Goal: Contribute content

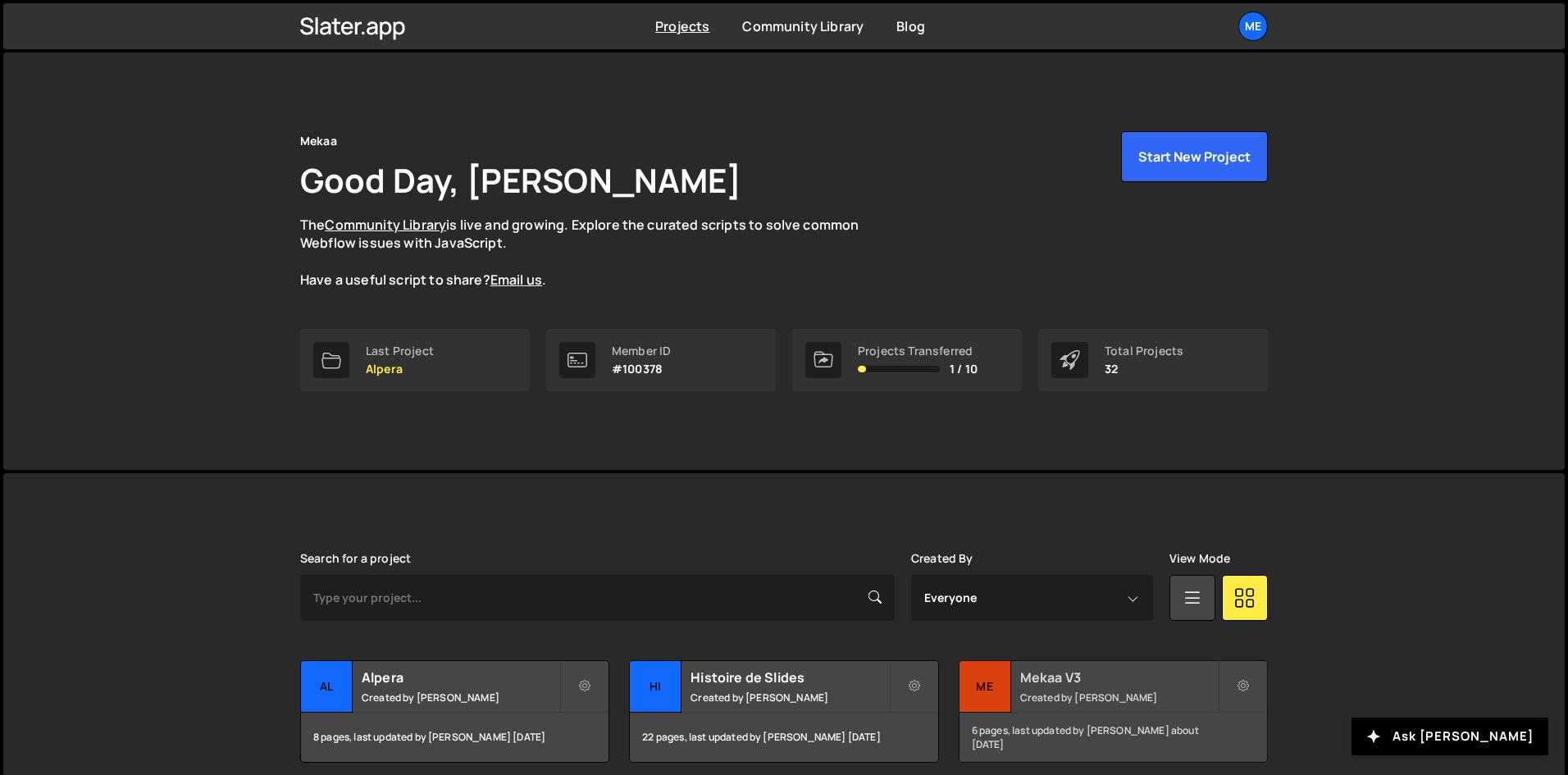
click at [1068, 690] on small "Created by [PERSON_NAME]" at bounding box center [1120, 697] width 198 height 14
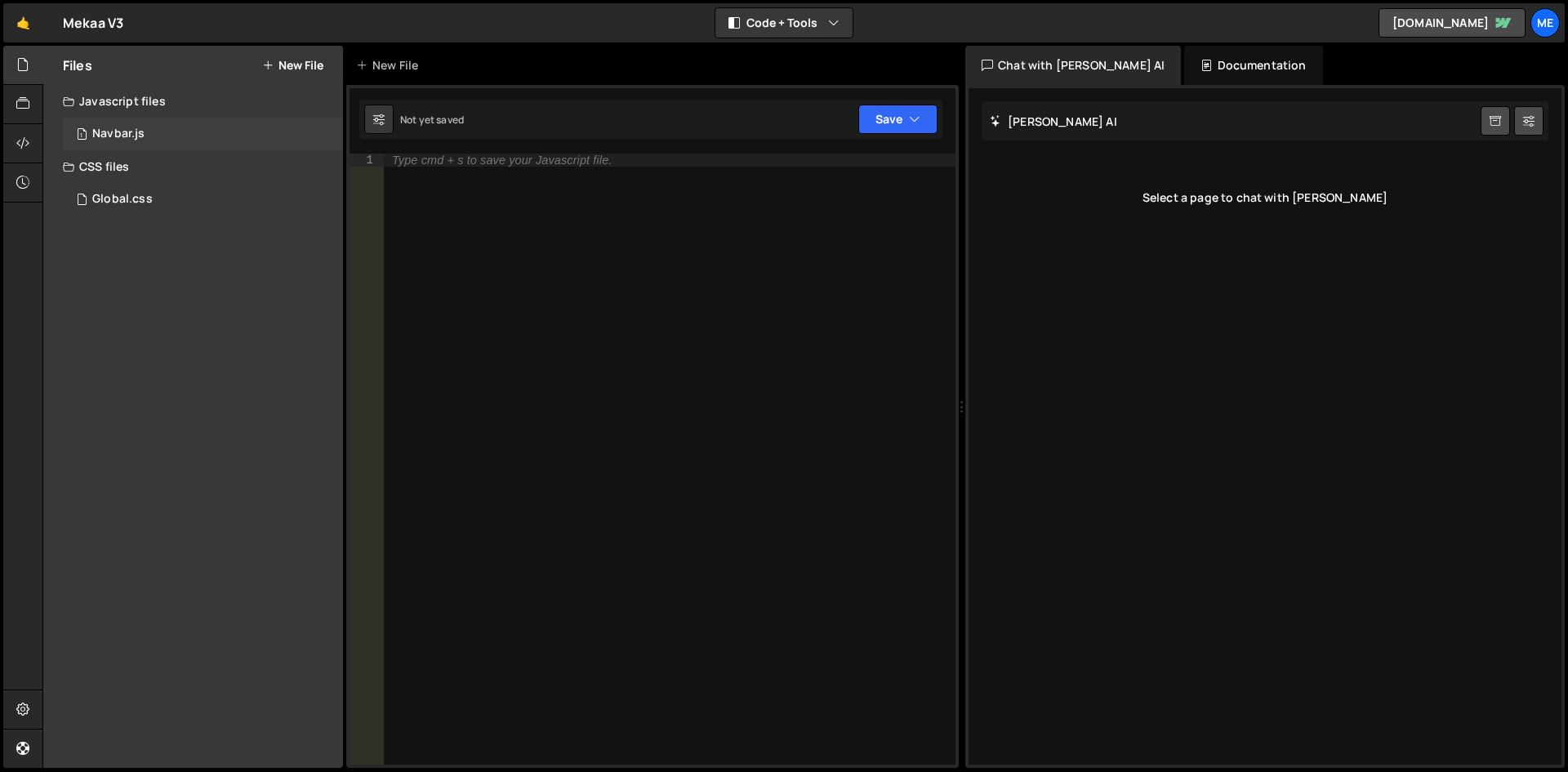
click at [191, 118] on div "1 Navbar.js 0" at bounding box center [203, 133] width 280 height 33
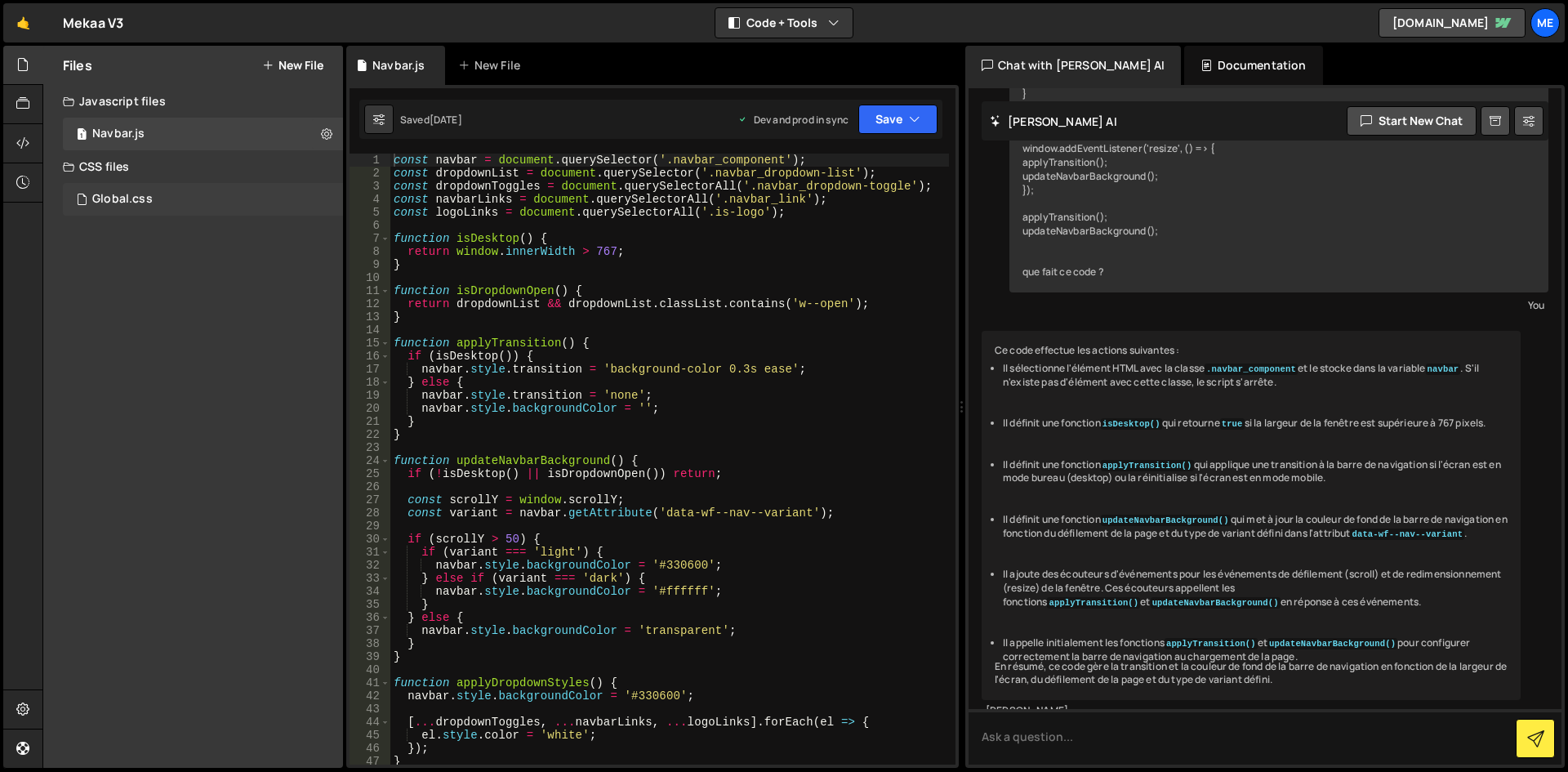
scroll to position [726, 0]
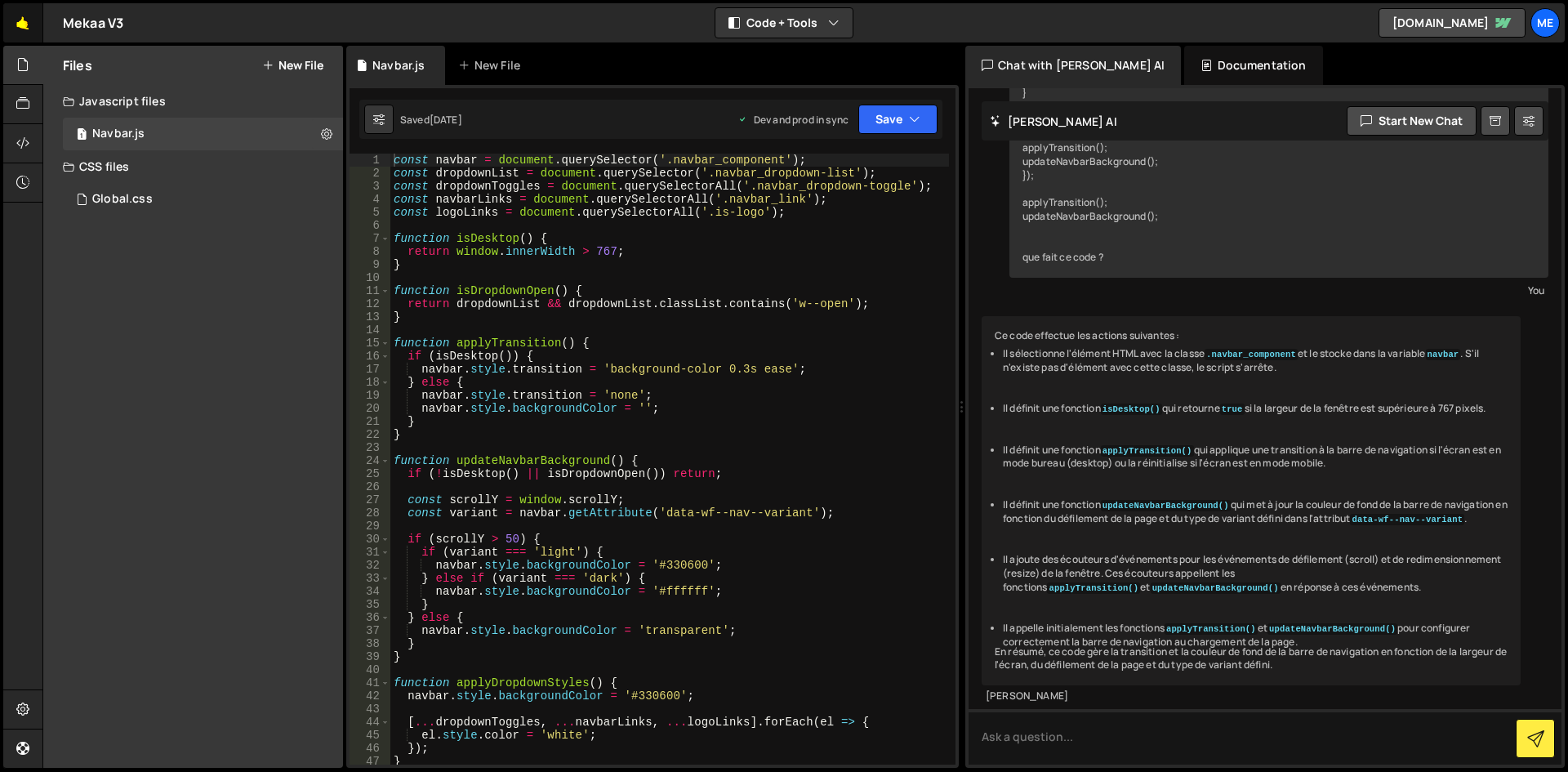
click at [21, 23] on link "🤙" at bounding box center [23, 22] width 40 height 39
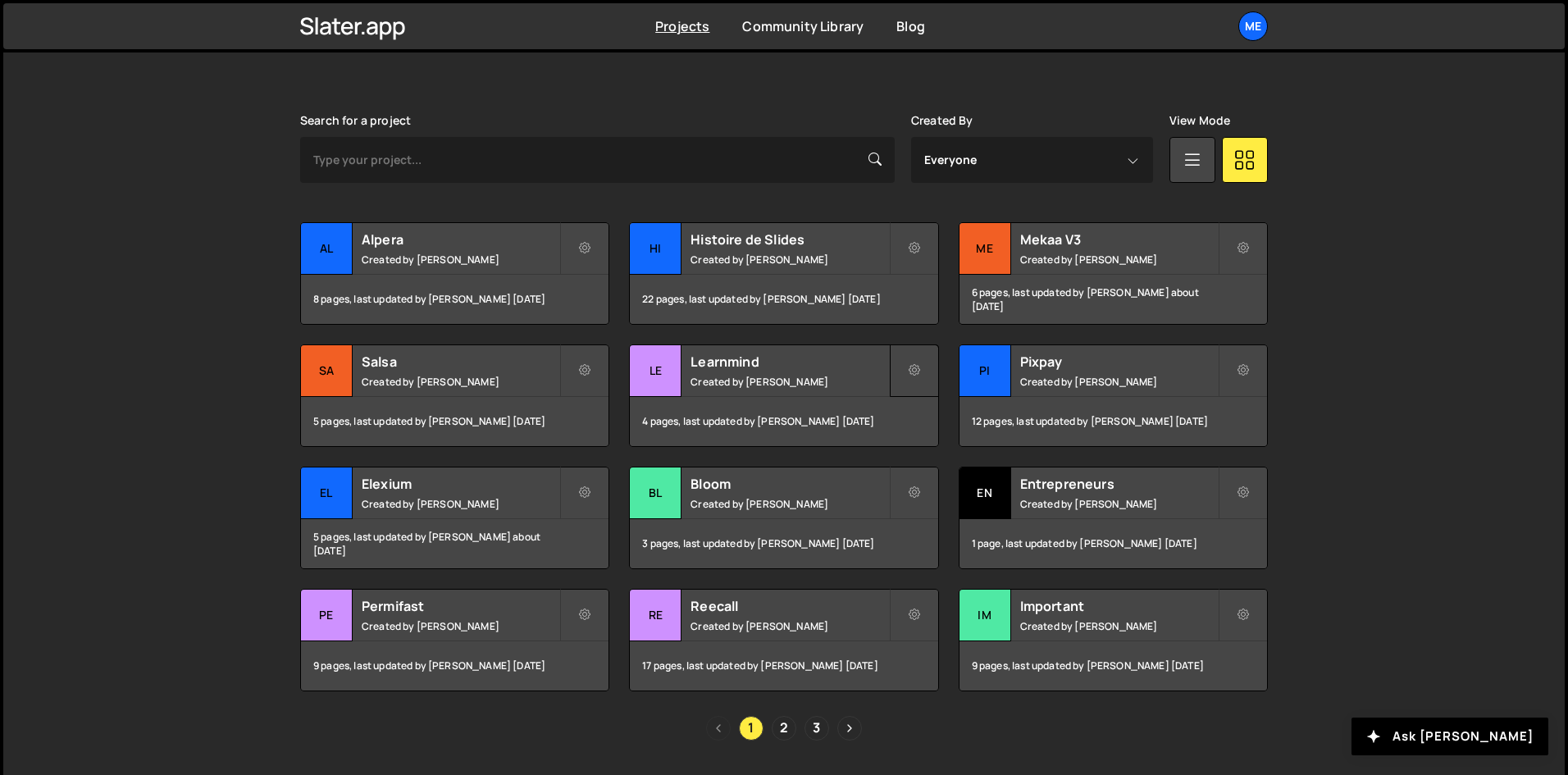
scroll to position [485, 0]
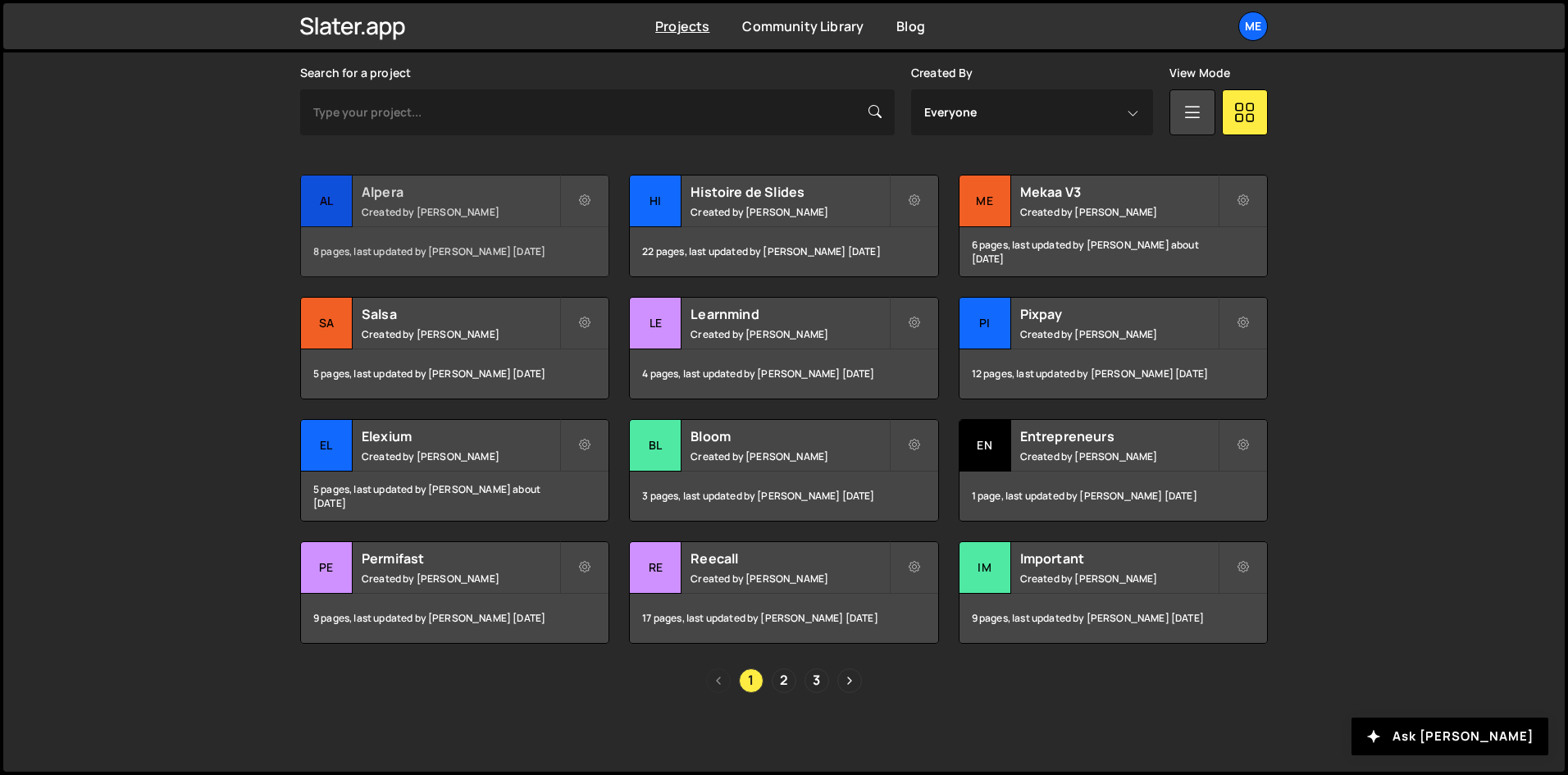
click at [427, 179] on div "Alpera Created by Alex Teillet" at bounding box center [454, 201] width 308 height 51
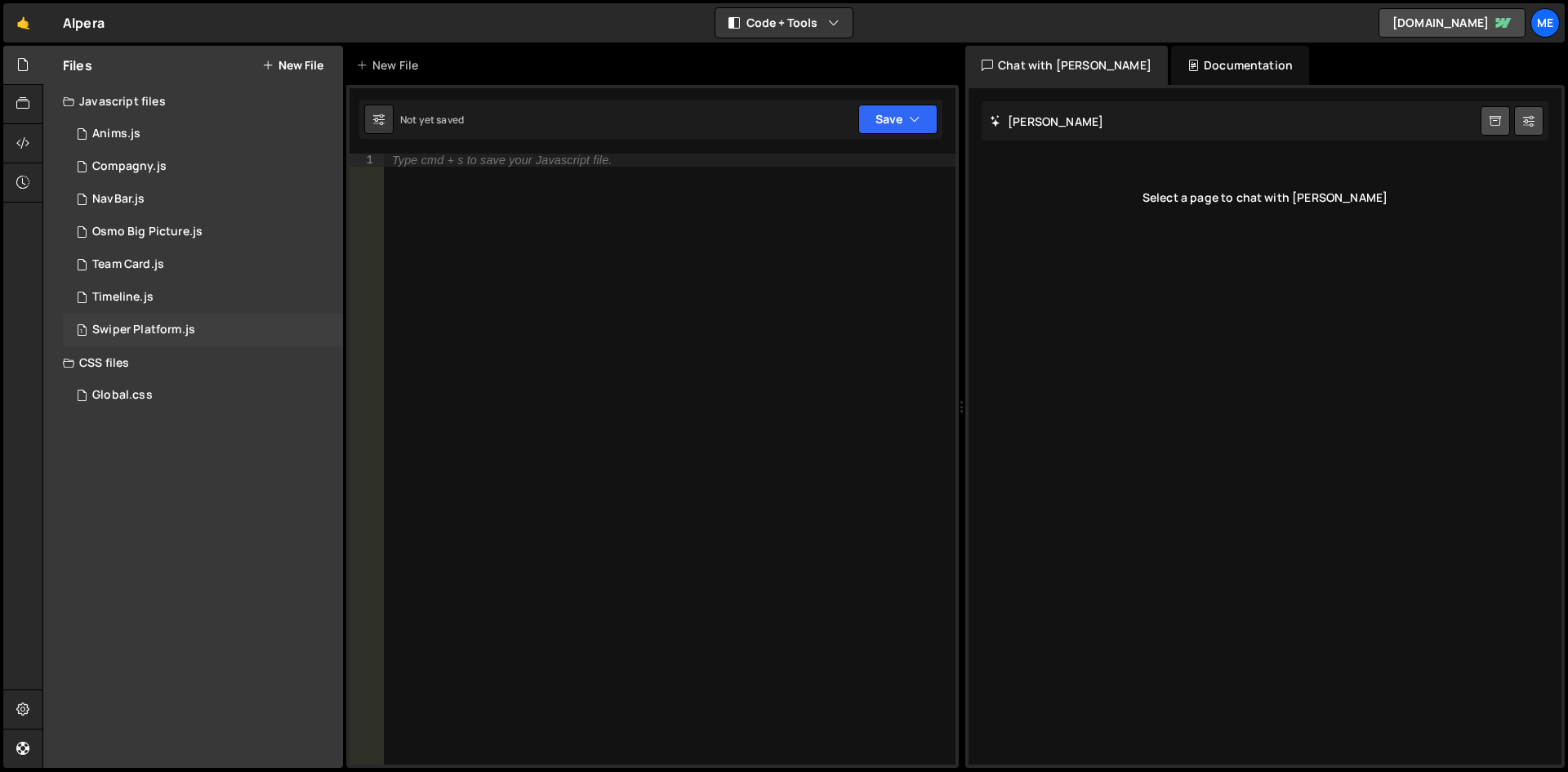
click at [135, 316] on div "1 Swiper Platform.js 0" at bounding box center [203, 329] width 280 height 33
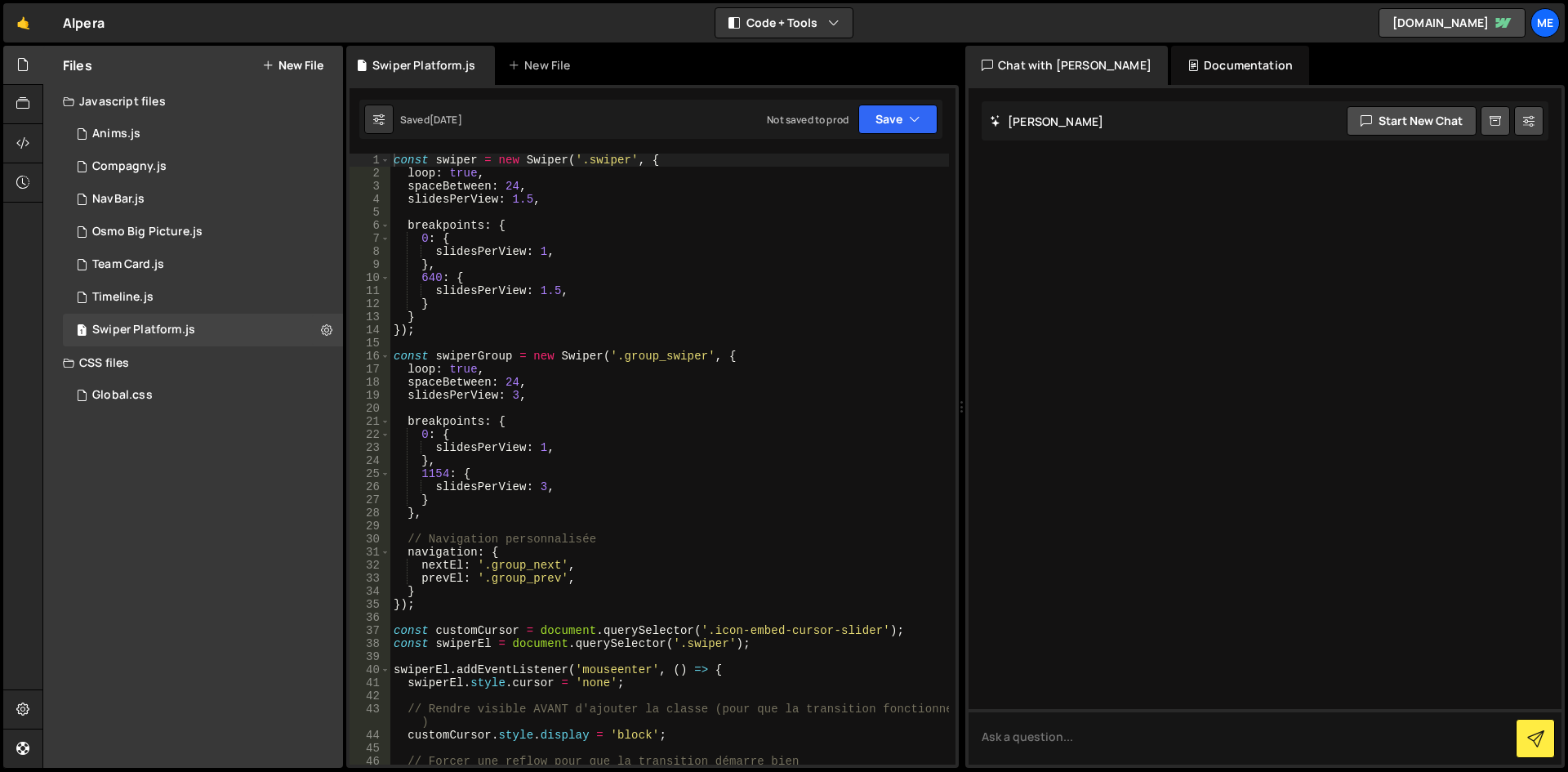
click at [619, 496] on div "const swiper = new Swiper ( '.swiper' , { loop : true , spaceBetween : 24 , sli…" at bounding box center [670, 472] width 559 height 638
click at [524, 250] on div "const swiper = new Swiper ( '.swiper' , { loop : true , spaceBetween : 24 , sli…" at bounding box center [670, 472] width 559 height 638
click at [455, 372] on div "const swiper = new Swiper ( '.swiper' , { loop : true , spaceBetween : 24 , sli…" at bounding box center [670, 472] width 559 height 638
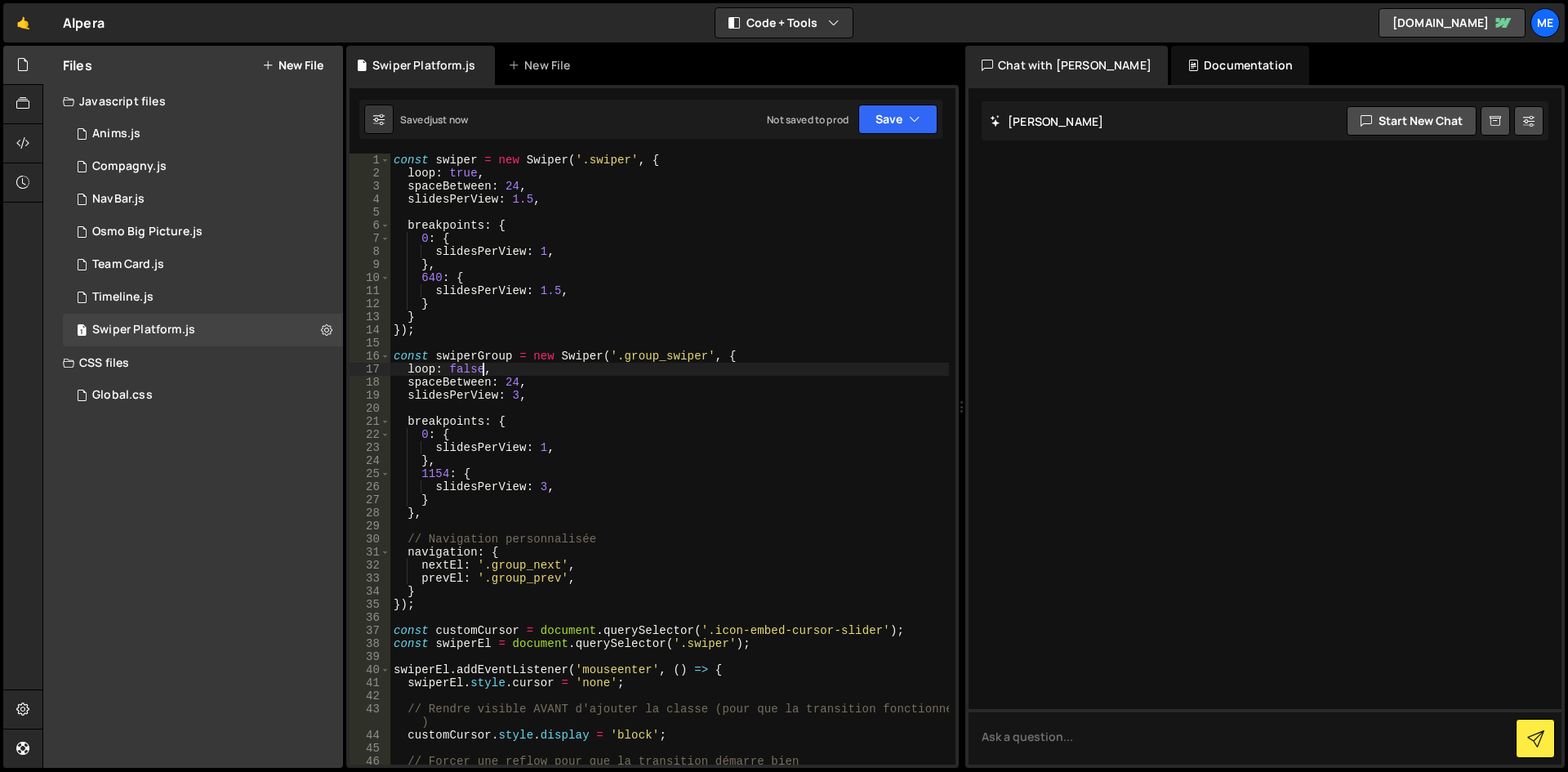
click at [623, 479] on div "const swiper = new Swiper ( '.swiper' , { loop : true , spaceBetween : 24 , sli…" at bounding box center [670, 472] width 559 height 638
type textarea "1154: {"
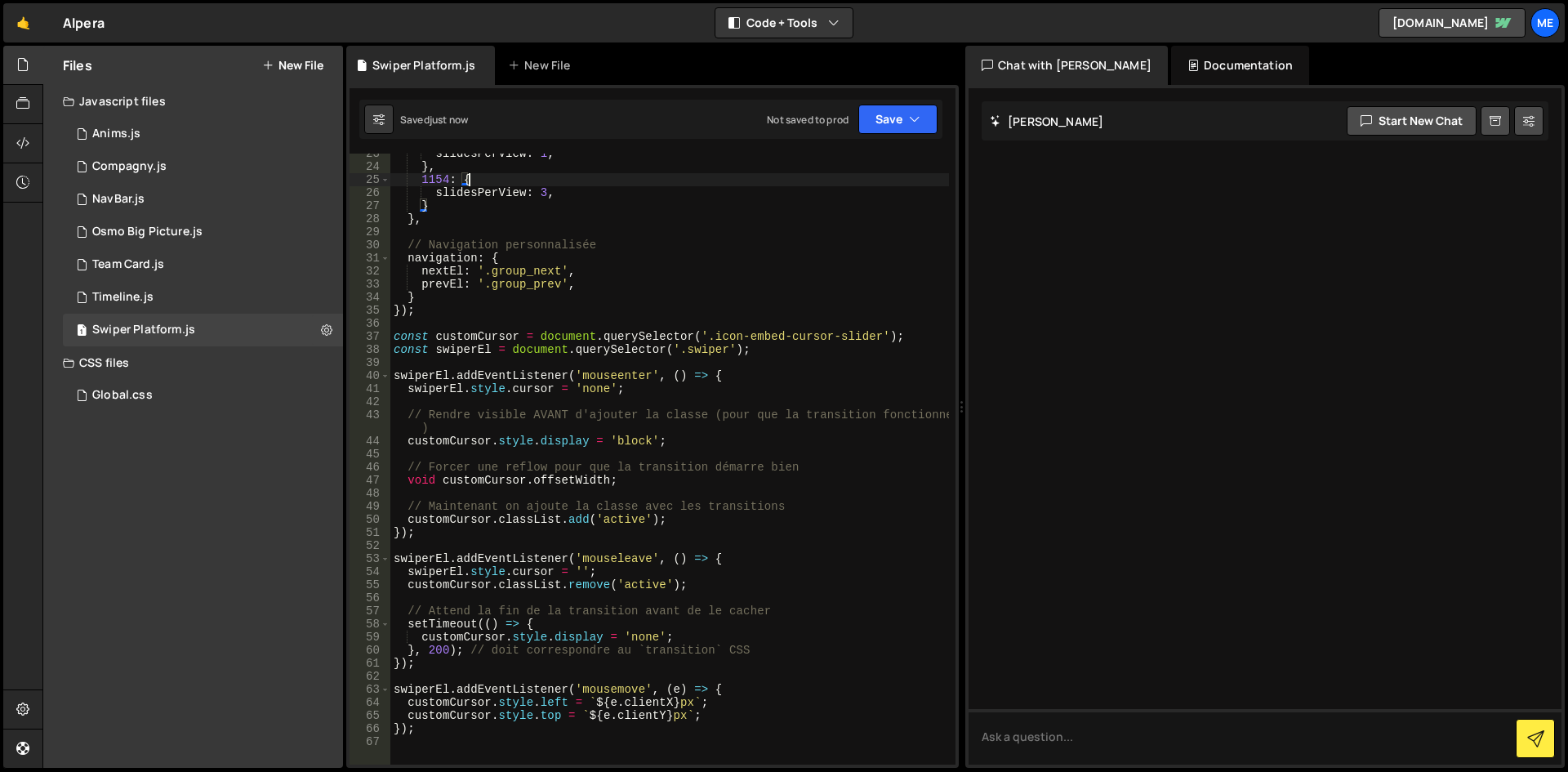
scroll to position [294, 0]
click at [588, 322] on div "slidesPerView : 1 , } , 1154 : { slidesPerView : 3 , } } , // Navigation person…" at bounding box center [670, 466] width 559 height 638
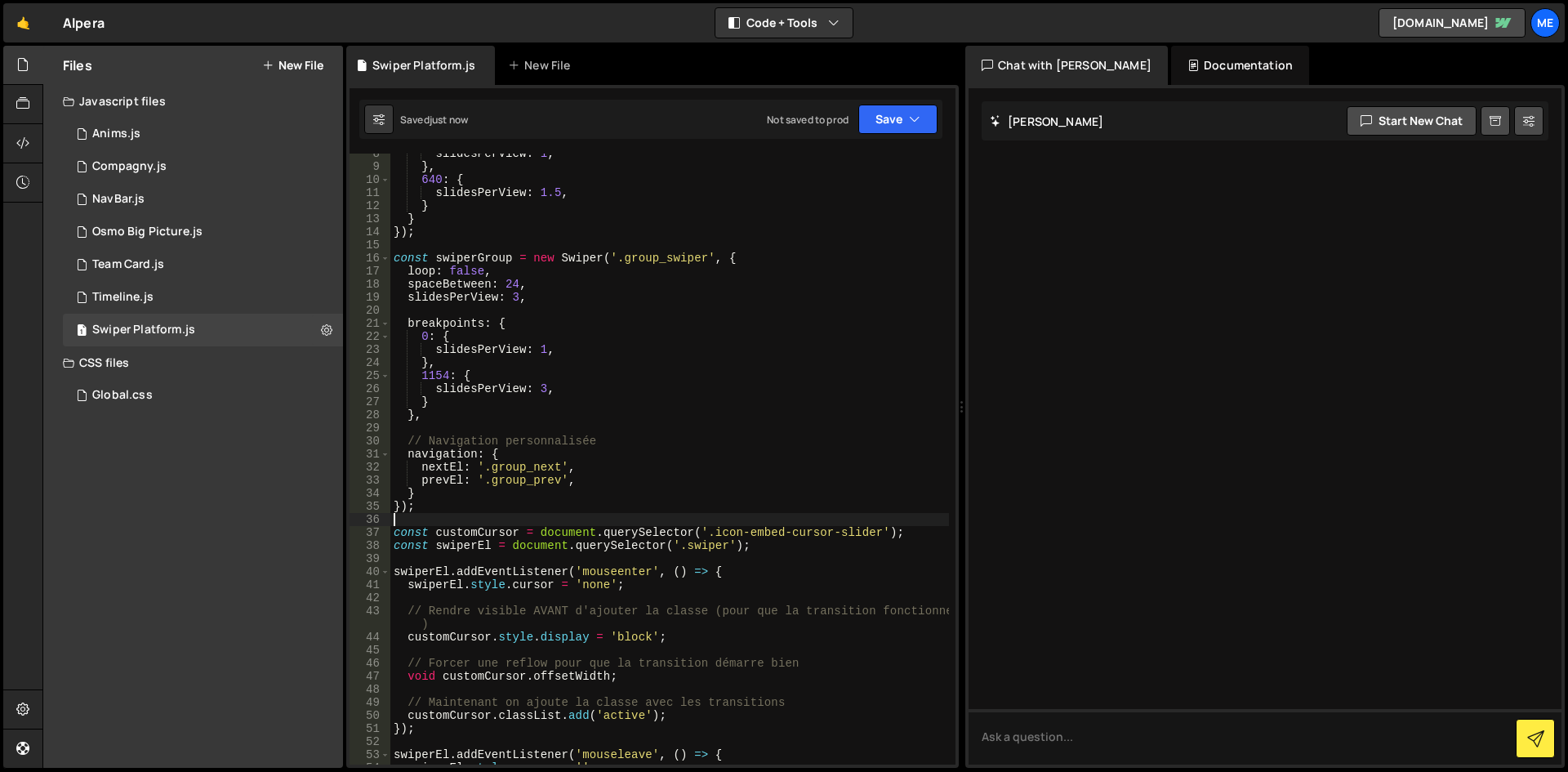
click at [588, 322] on div "slidesPerView : 1 , } , 640 : { slidesPerView : 1.5 , } } }) ; const swiperGrou…" at bounding box center [670, 466] width 559 height 638
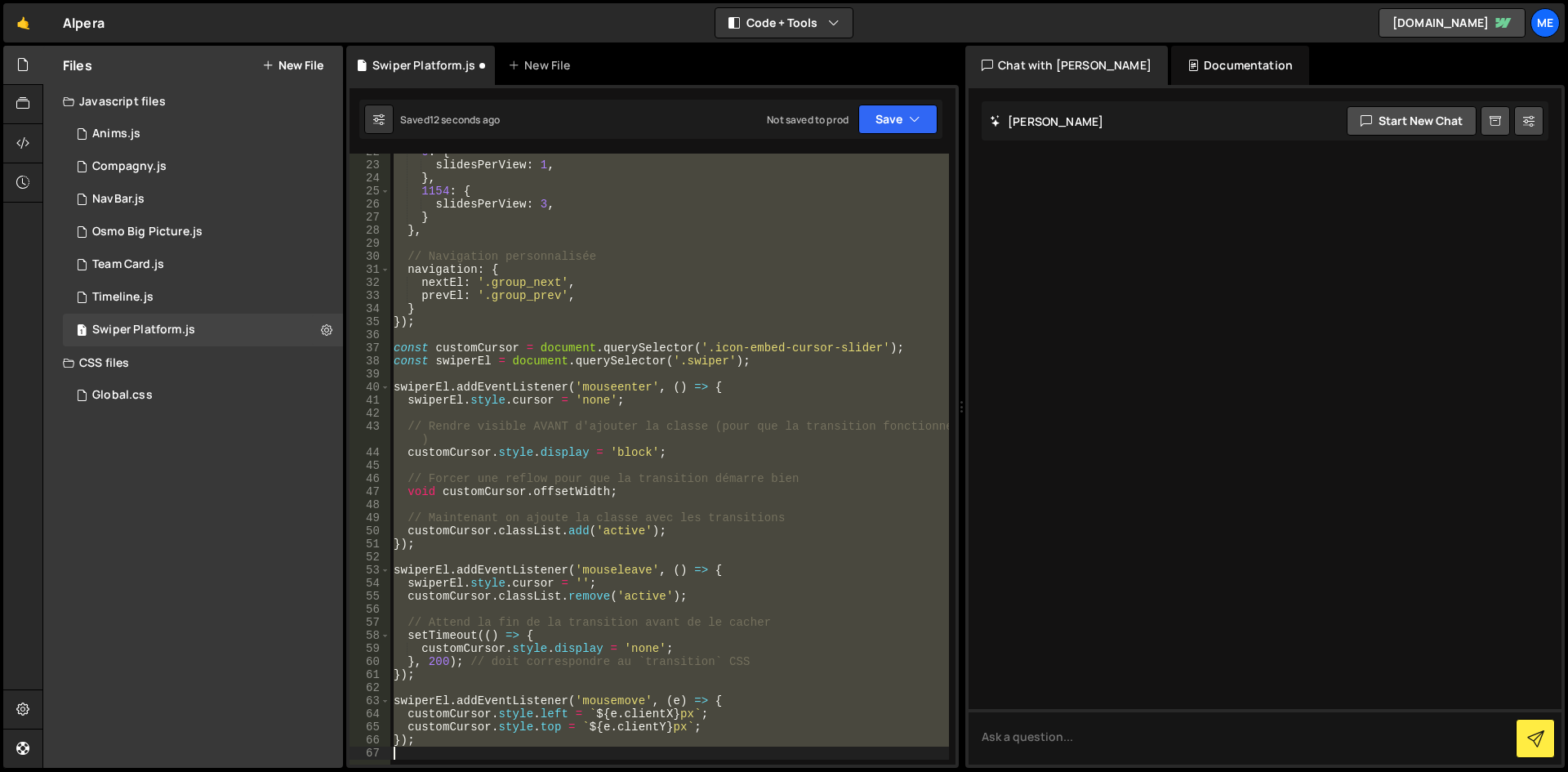
scroll to position [185, 0]
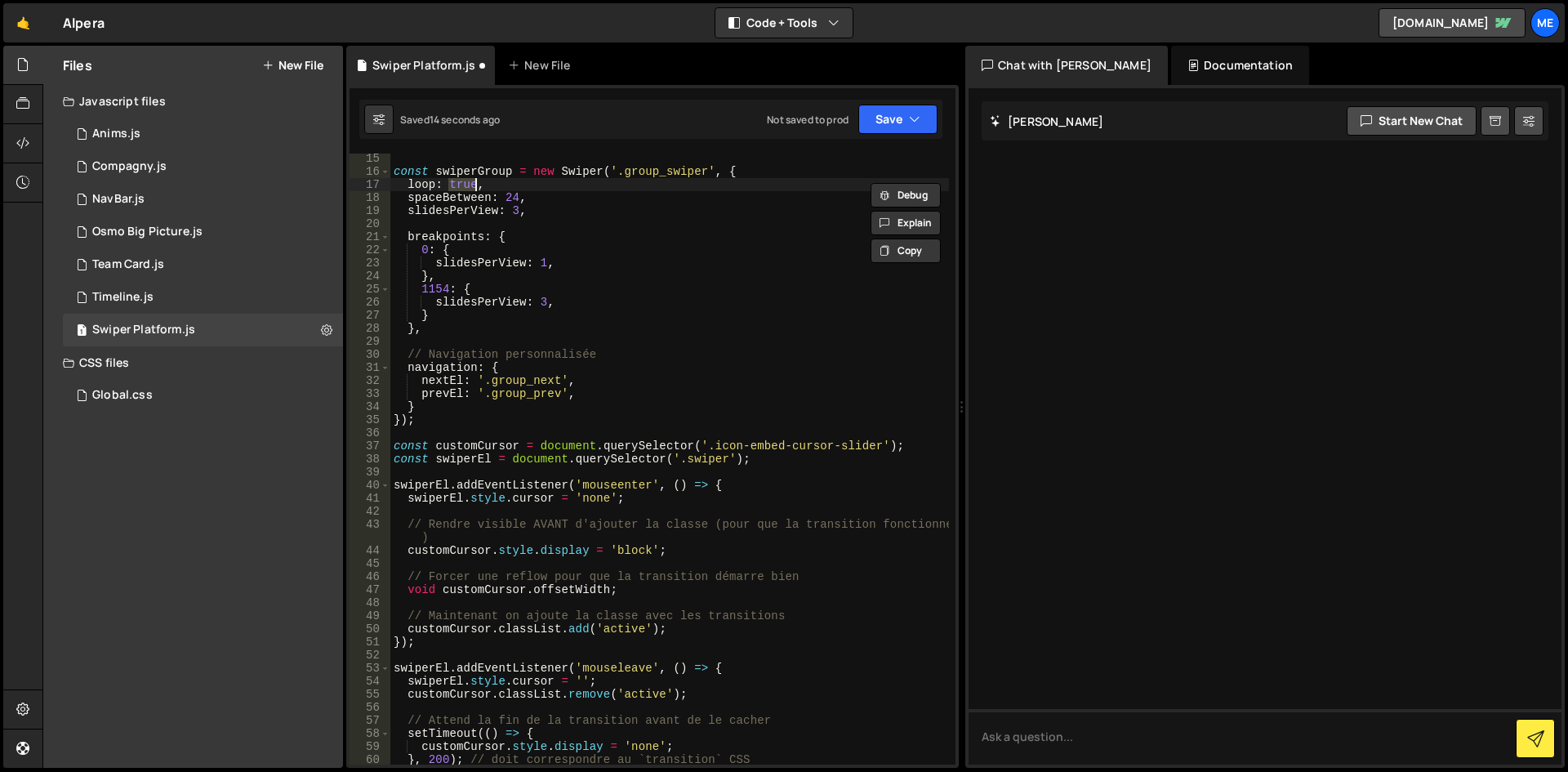
click at [597, 278] on div "const swiperGroup = new Swiper ( '.group_swiper' , { loop : true , spaceBetween…" at bounding box center [670, 471] width 559 height 638
type textarea "},"
click at [184, 198] on div "1 NavBar.js 0" at bounding box center [203, 199] width 280 height 33
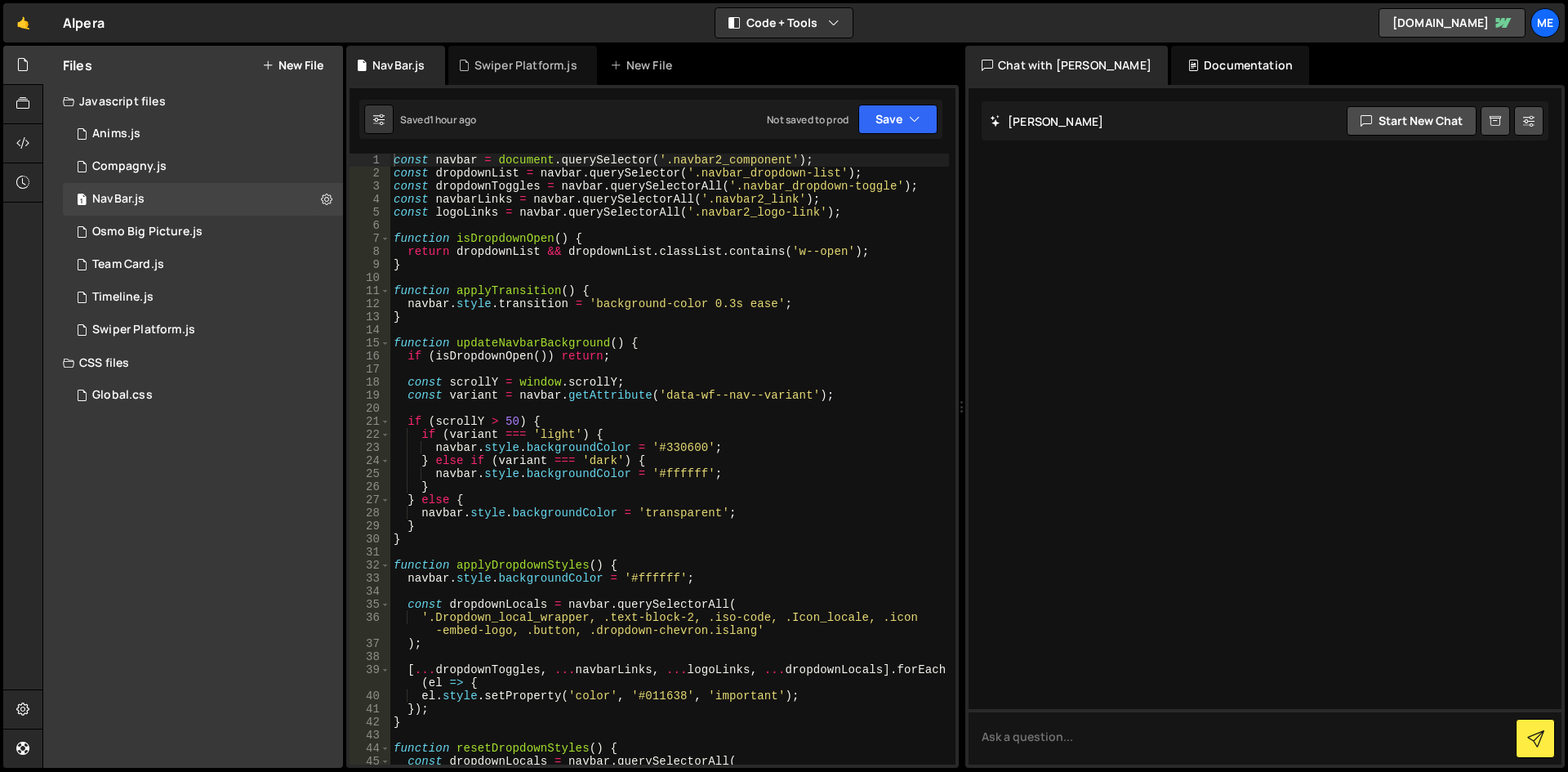
click at [642, 338] on div "const navbar = document . querySelector ( '.navbar2_component' ) ; const dropdo…" at bounding box center [670, 479] width 559 height 651
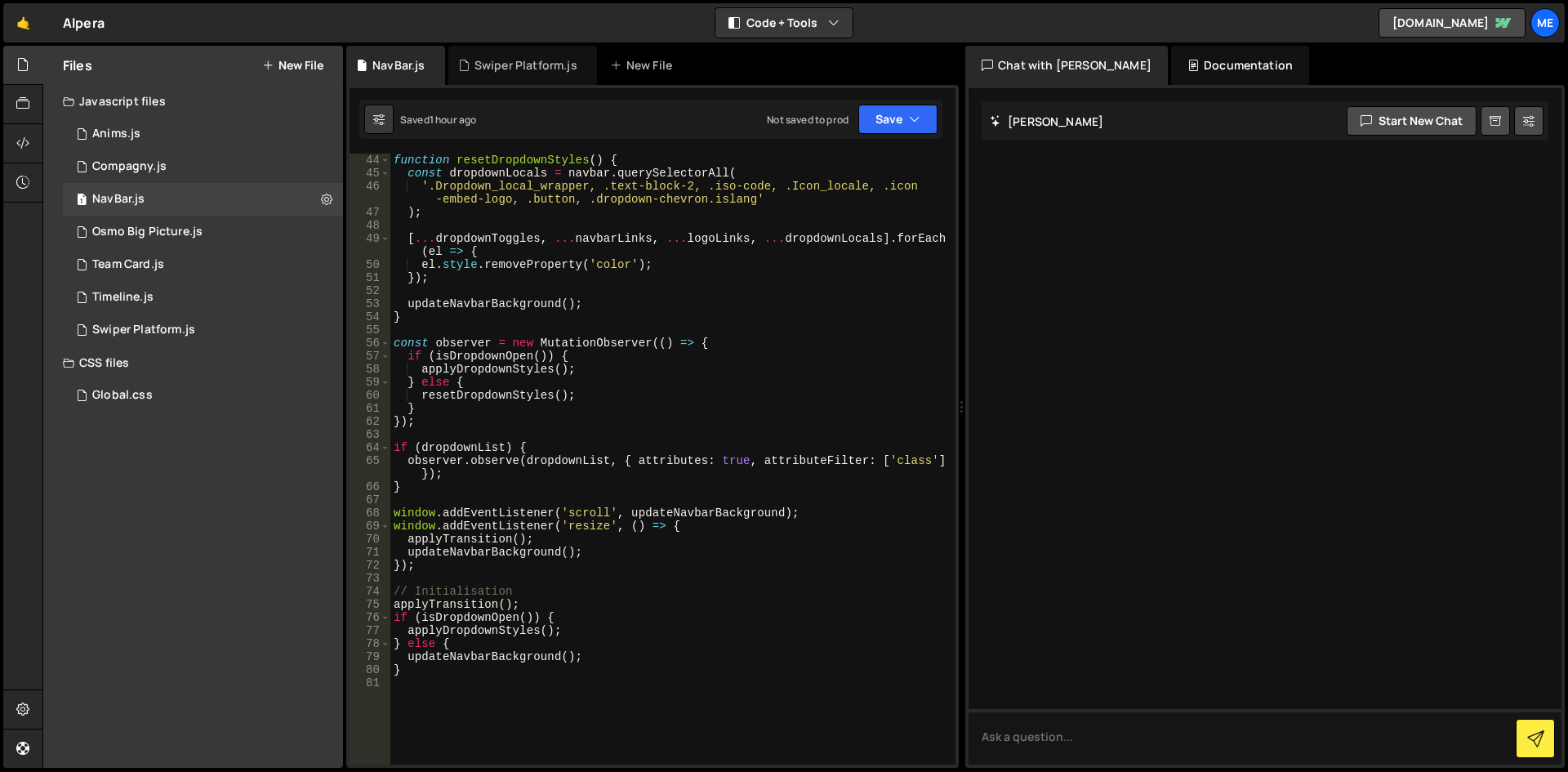
scroll to position [588, 0]
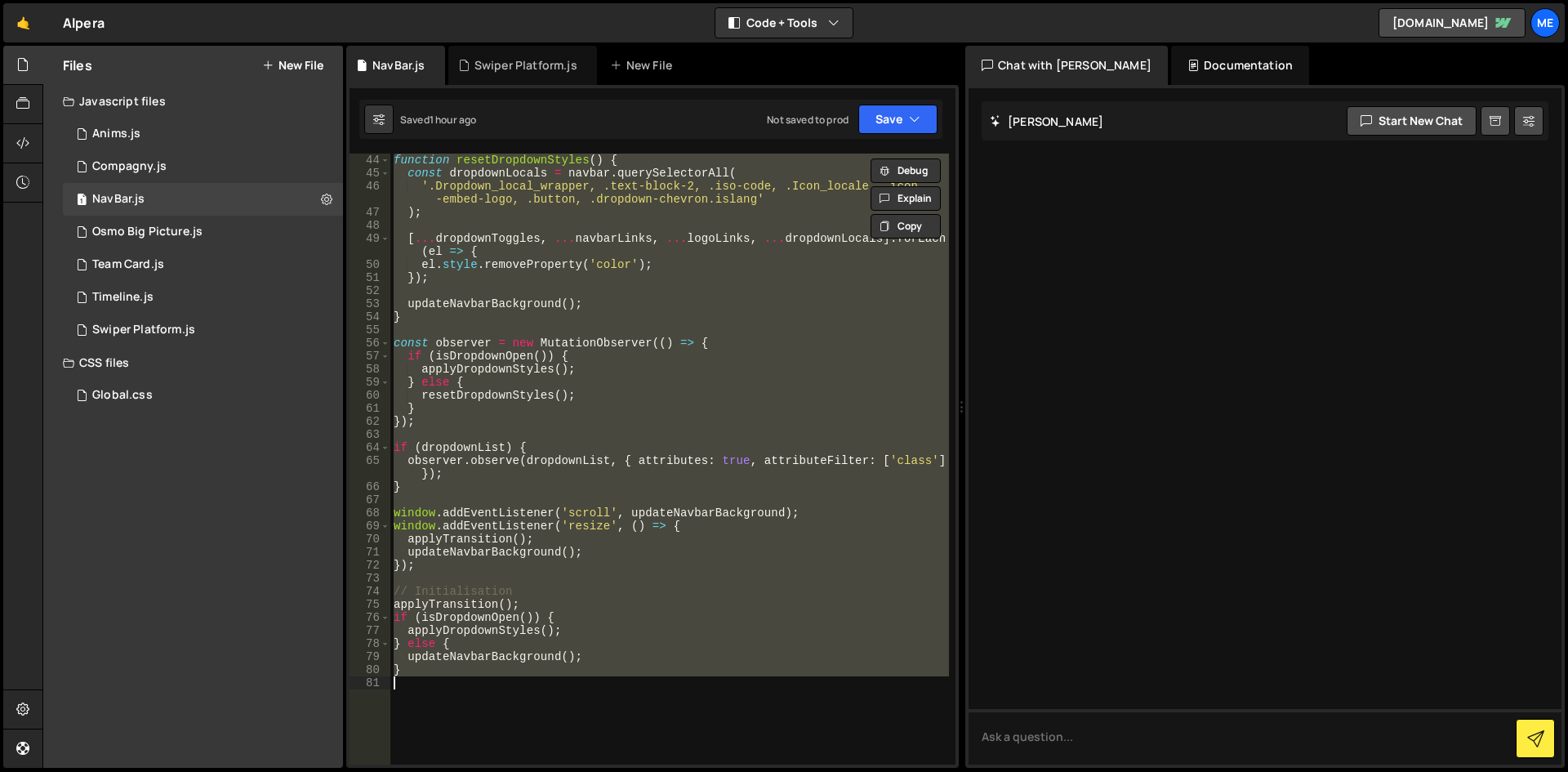
click at [579, 317] on div "function resetDropdownStyles ( ) { const dropdownLocals = navbar . querySelecto…" at bounding box center [670, 459] width 559 height 611
type textarea "}"
paste textarea
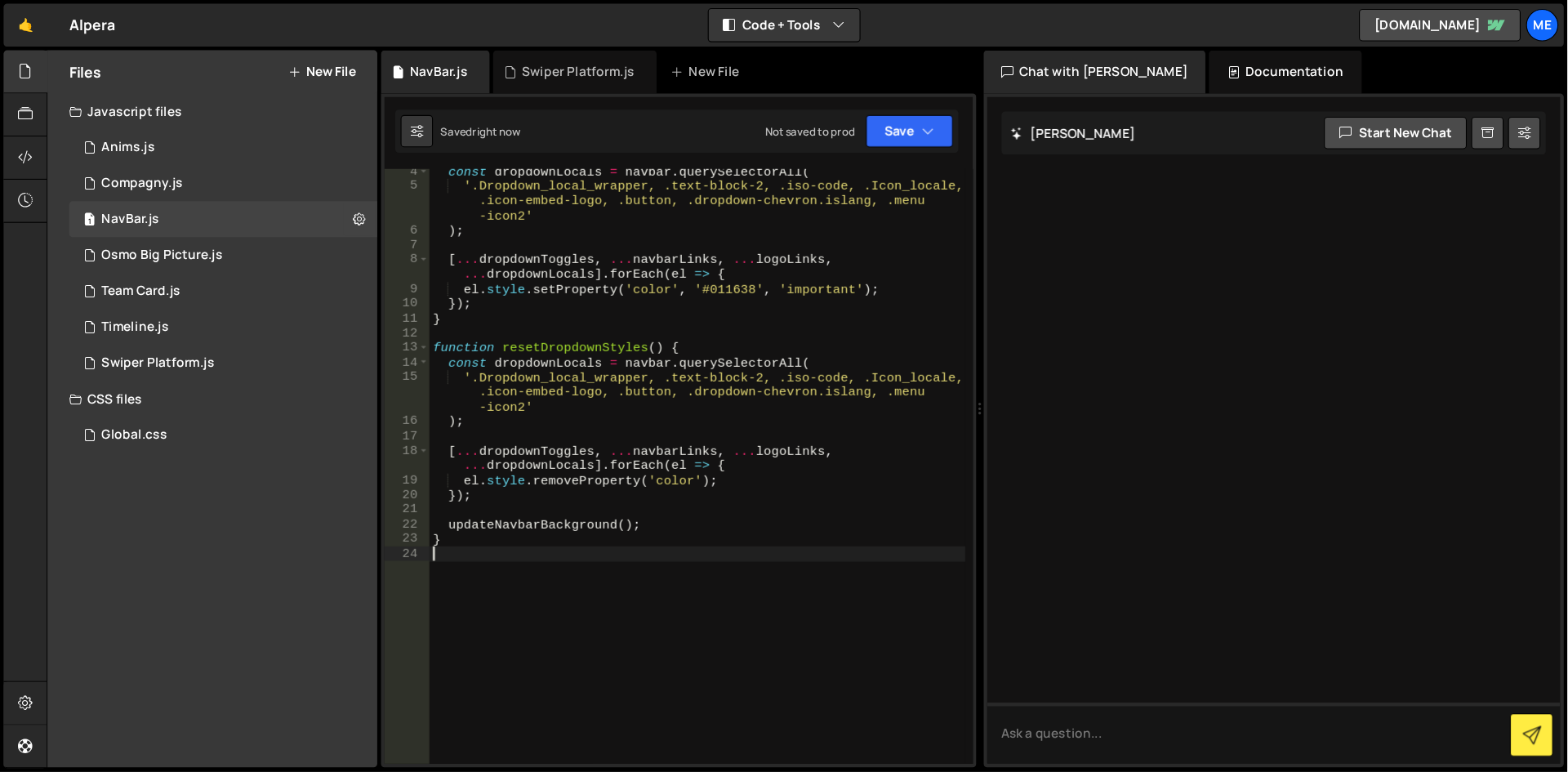
scroll to position [0, 0]
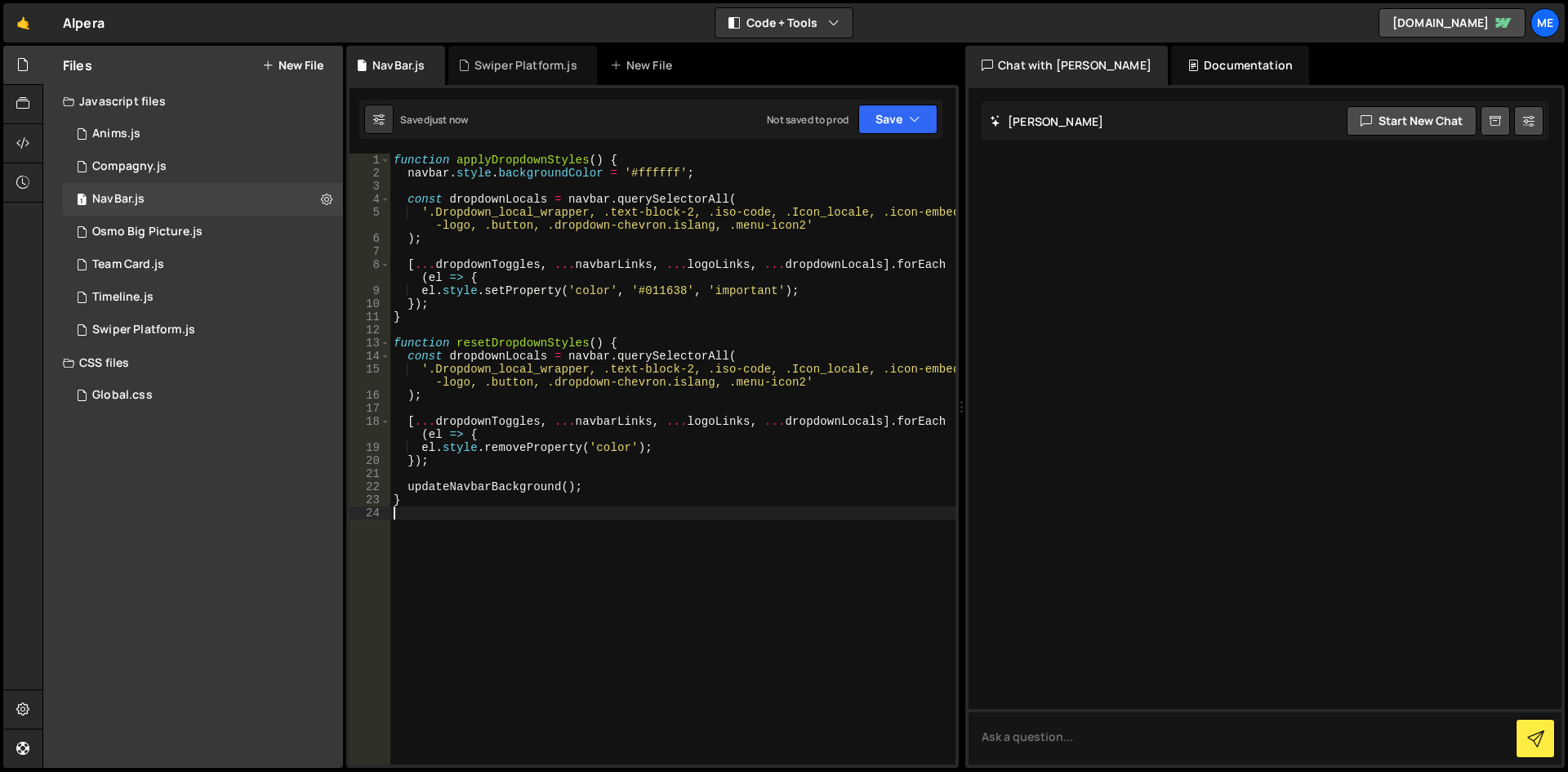
drag, startPoint x: 610, startPoint y: 309, endPoint x: 670, endPoint y: 340, distance: 67.5
click at [670, 340] on div "function applyDropdownStyles ( ) { navbar . style . backgroundColor = '#ffffff'…" at bounding box center [673, 472] width 565 height 638
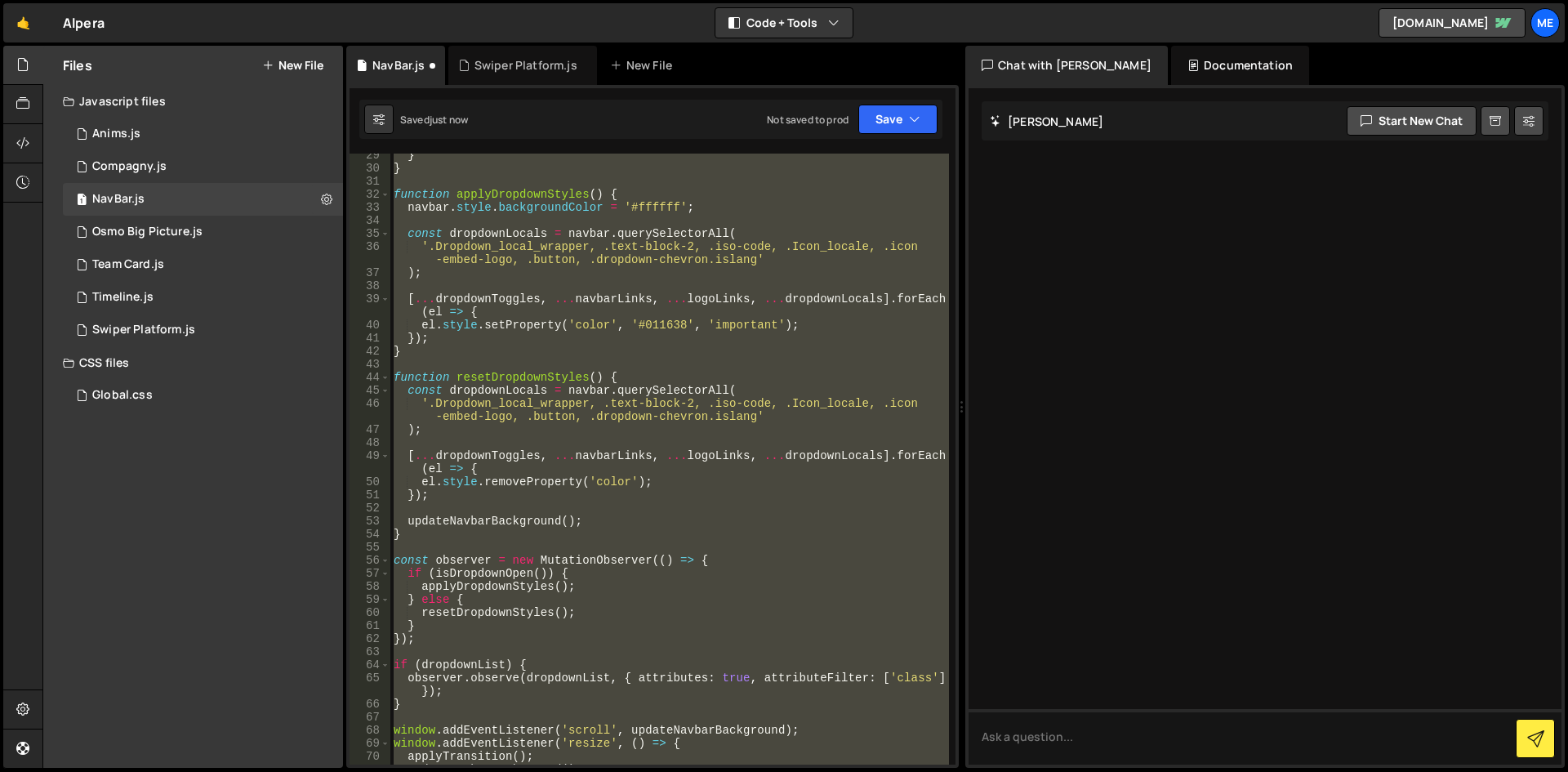
click at [681, 351] on div "} } function applyDropdownStyles ( ) { navbar . style . backgroundColor = '#fff…" at bounding box center [670, 459] width 559 height 611
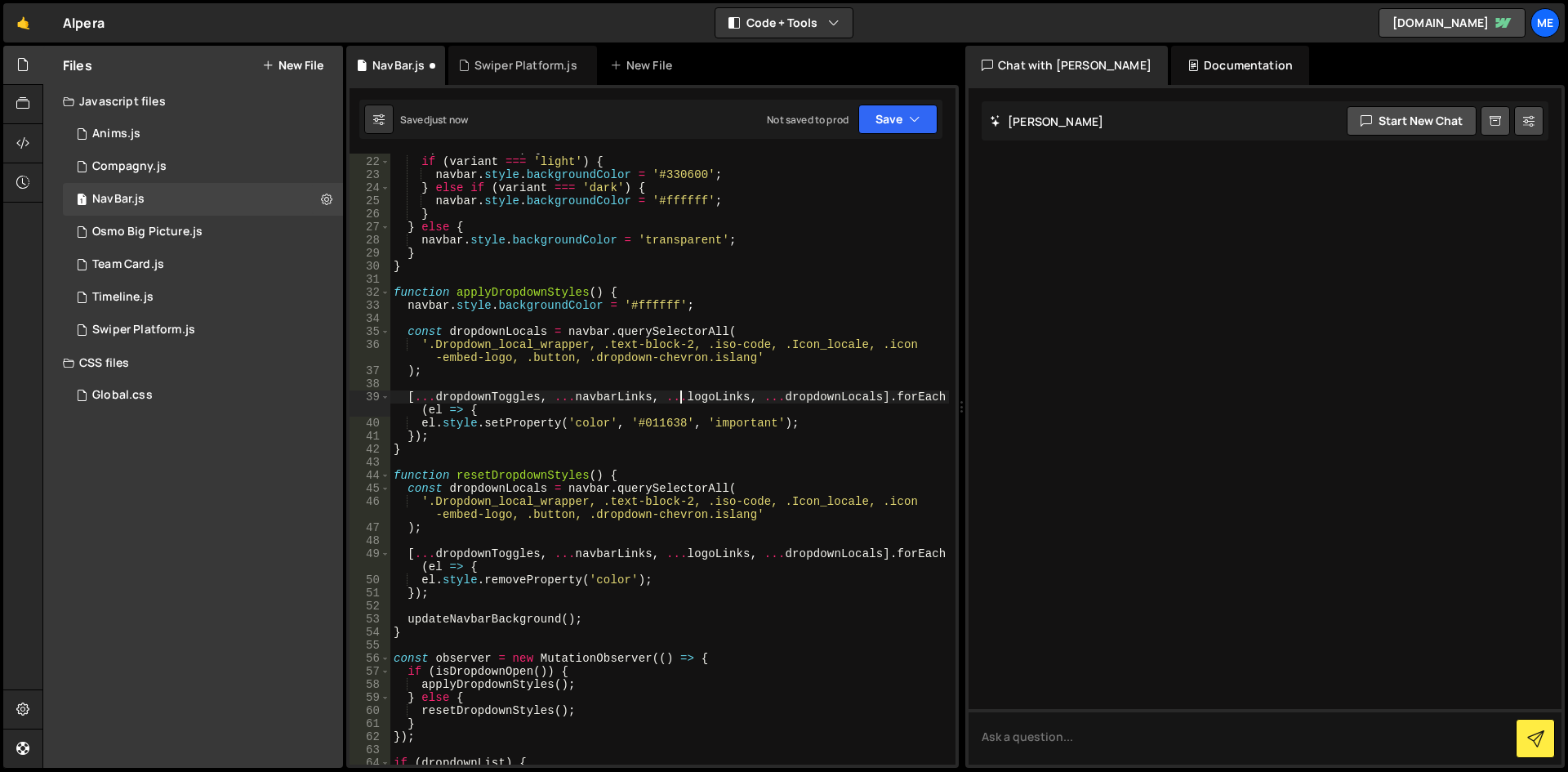
scroll to position [273, 0]
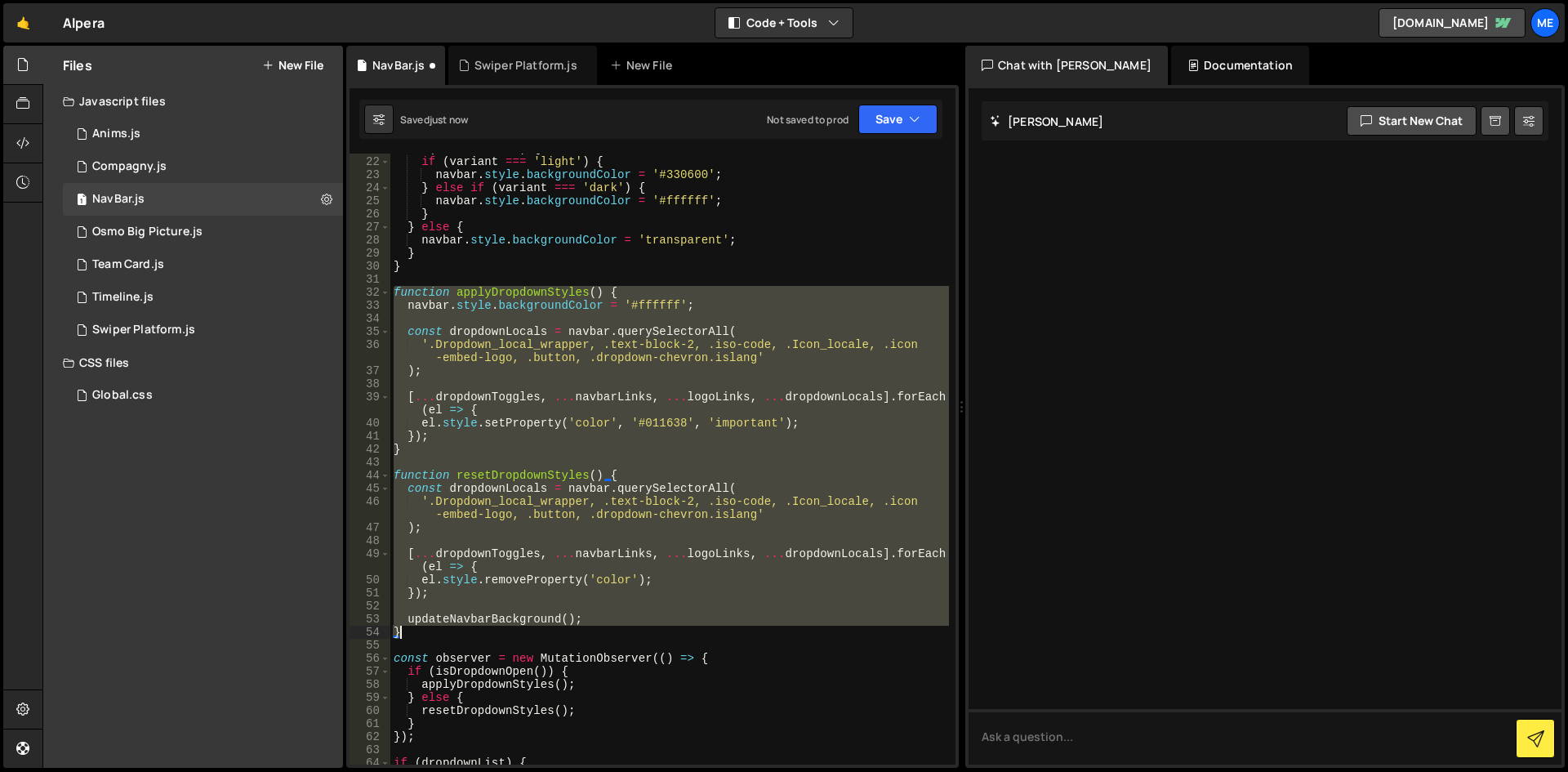
drag, startPoint x: 391, startPoint y: 292, endPoint x: 426, endPoint y: 633, distance: 342.8
click at [426, 633] on div "if ( scrollY > 50 ) { if ( variant === 'light' ) { navbar . style . backgroundC…" at bounding box center [670, 461] width 559 height 638
type textarea "updateNavbarBackground(); }"
paste textarea
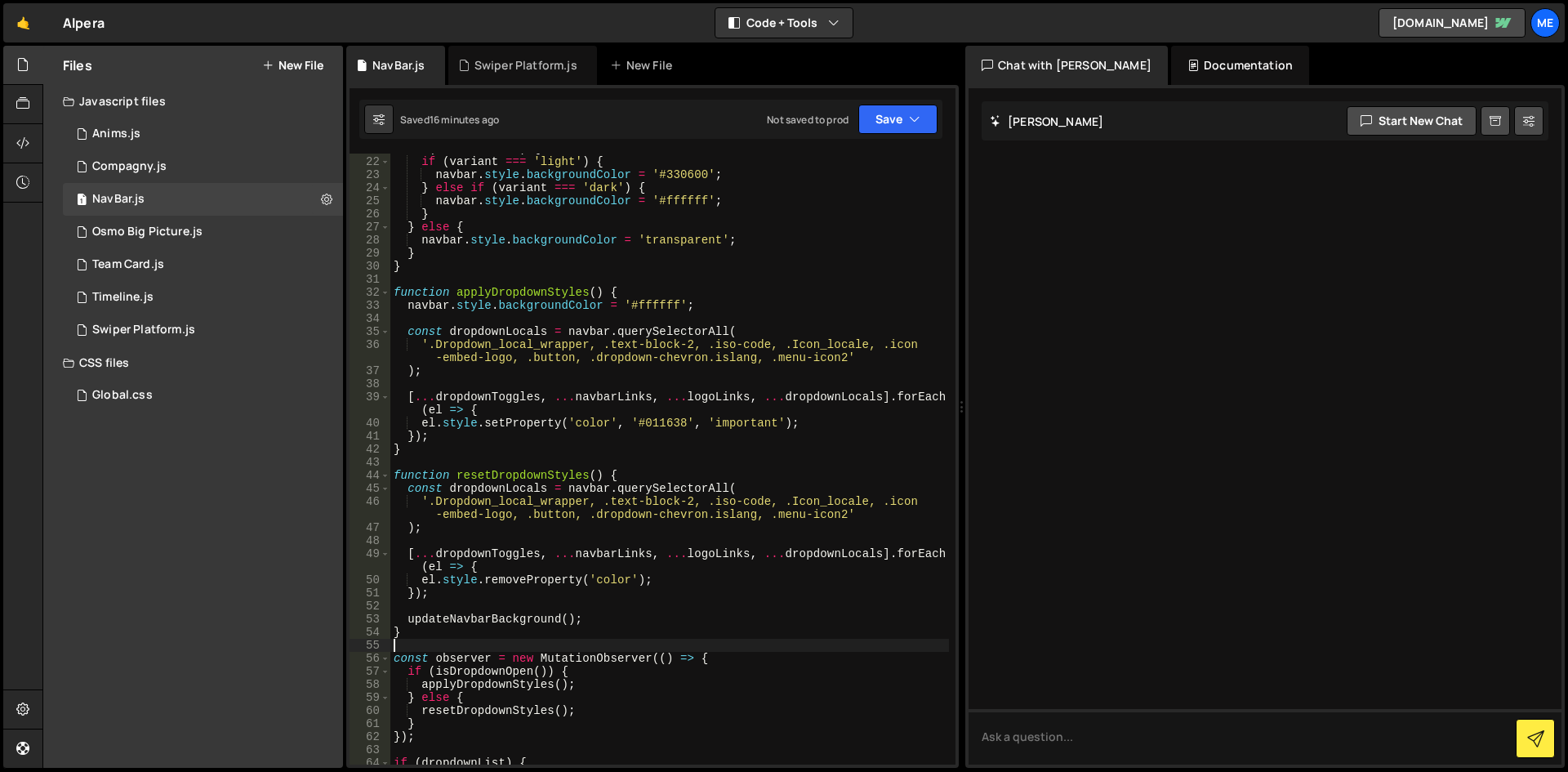
click at [710, 394] on div "if ( scrollY > 50 ) { if ( variant === 'light' ) { navbar . style . backgroundC…" at bounding box center [670, 461] width 559 height 638
type textarea "[...dropdownToggles, ...navbarLinks, ...logoLinks, ...dropdownLocals].forEach(e…"
click at [852, 277] on div "if ( scrollY > 50 ) { if ( variant === 'light' ) { navbar . style . backgroundC…" at bounding box center [670, 461] width 559 height 638
type textarea "}"
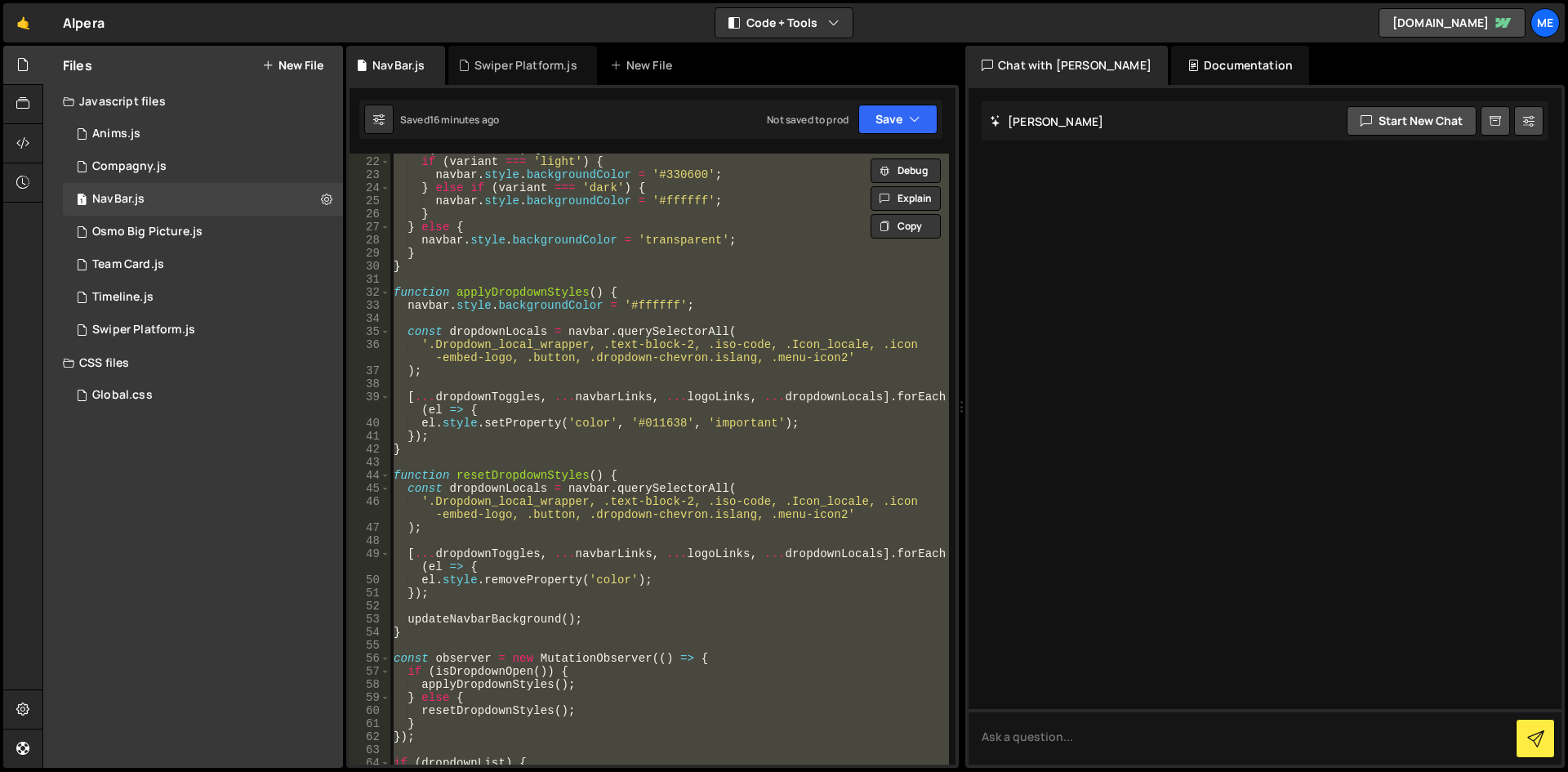
paste textarea
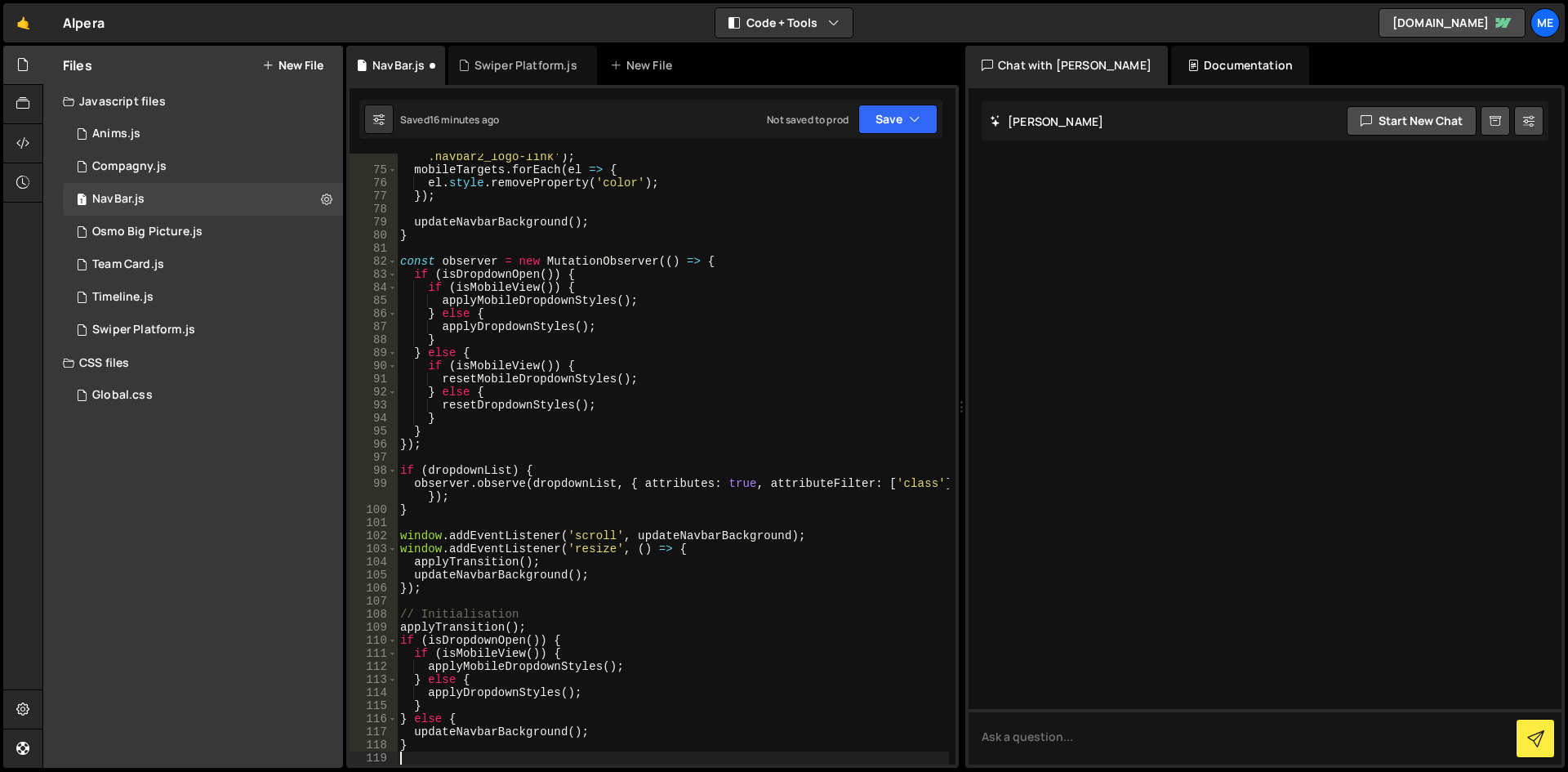
scroll to position [1049, 0]
click at [855, 260] on div "const mobileTargets = navbar . querySelectorAll ( '.menu-icon2, .navbar2_link, …" at bounding box center [672, 463] width 552 height 651
type textarea "}"
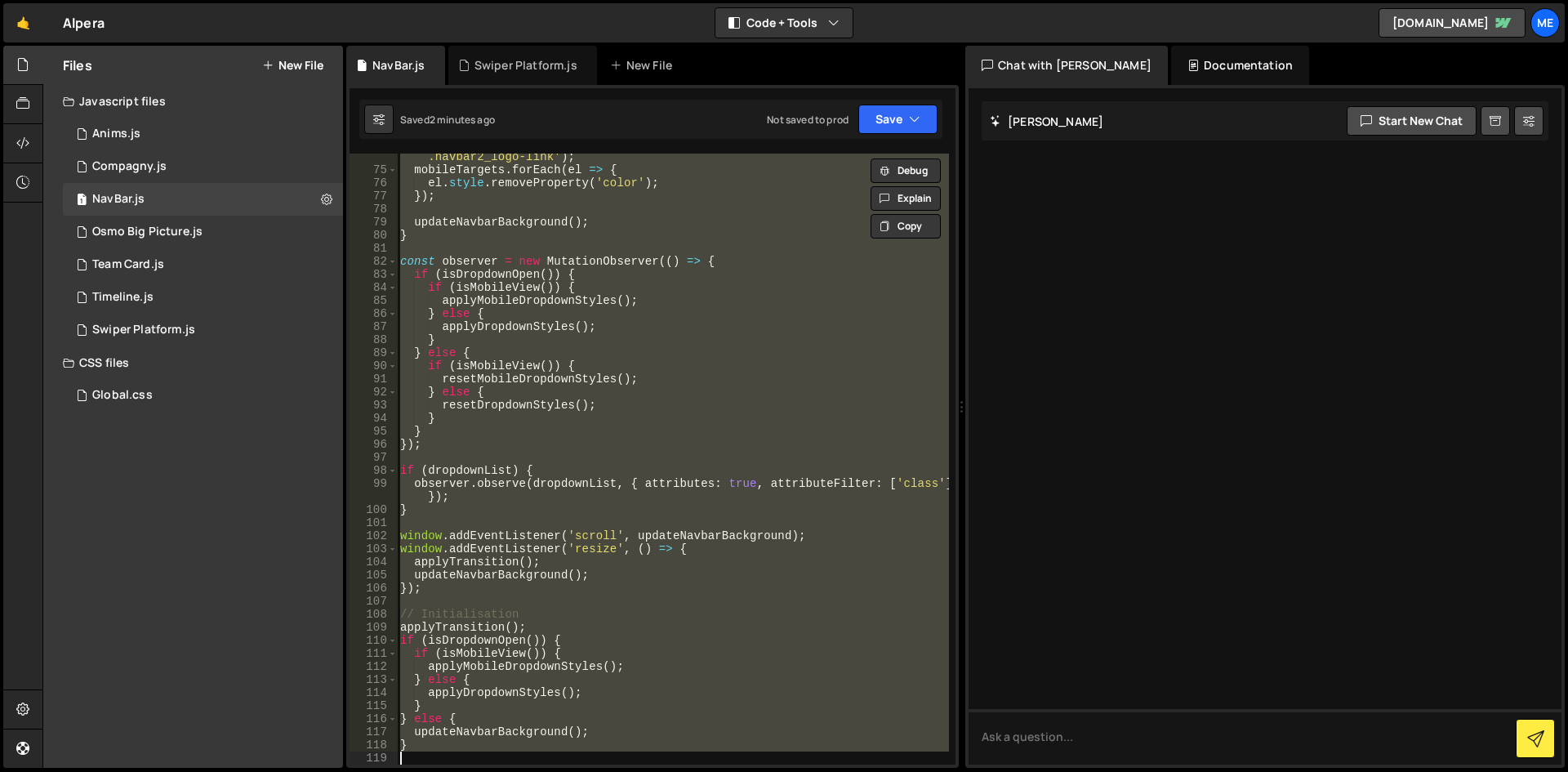
paste textarea
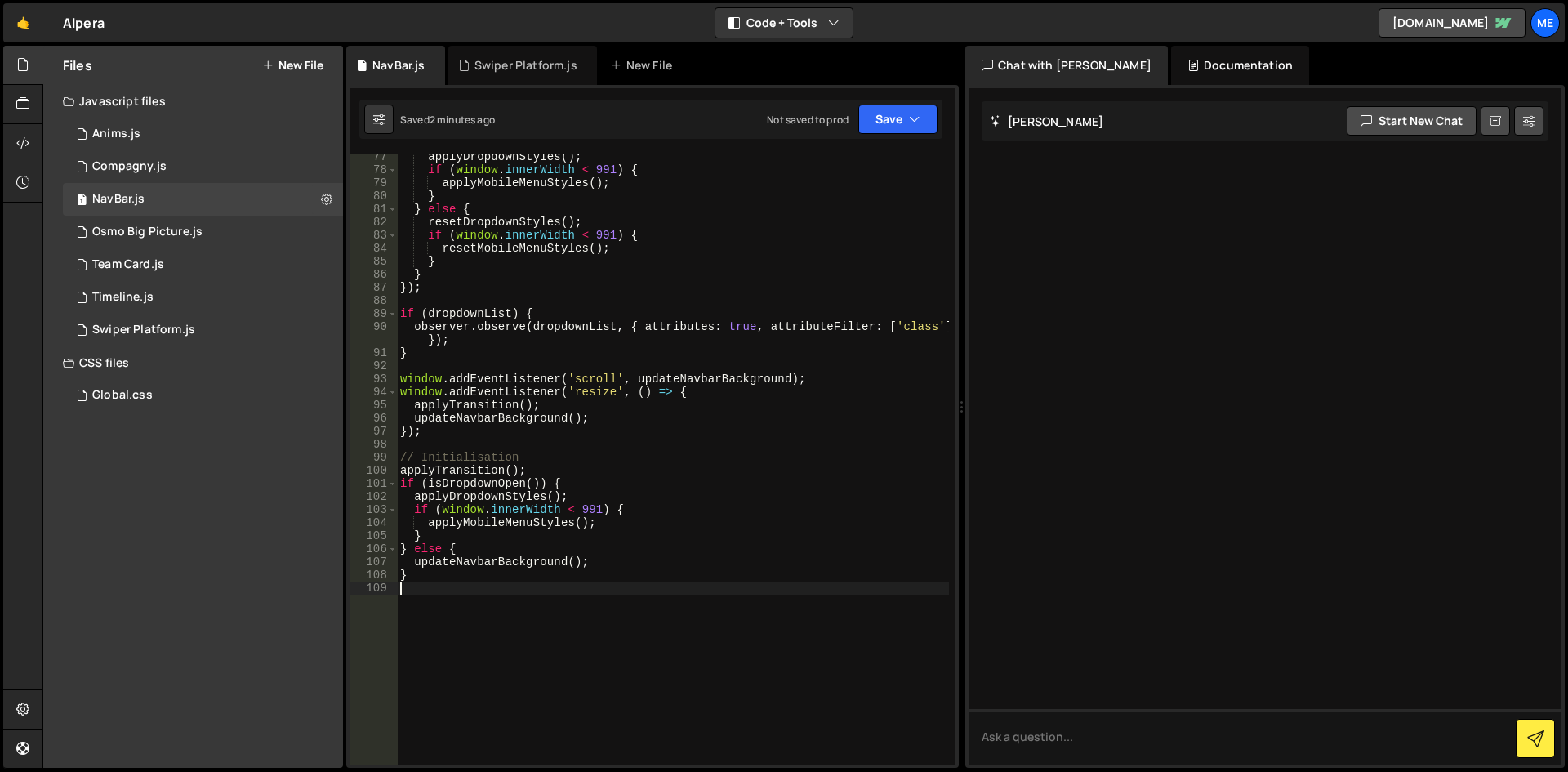
click at [760, 193] on div "applyDropdownStyles ( ) ; if ( window . innerWidth < 991 ) { applyMobileMenuSty…" at bounding box center [672, 469] width 552 height 638
type textarea "}"
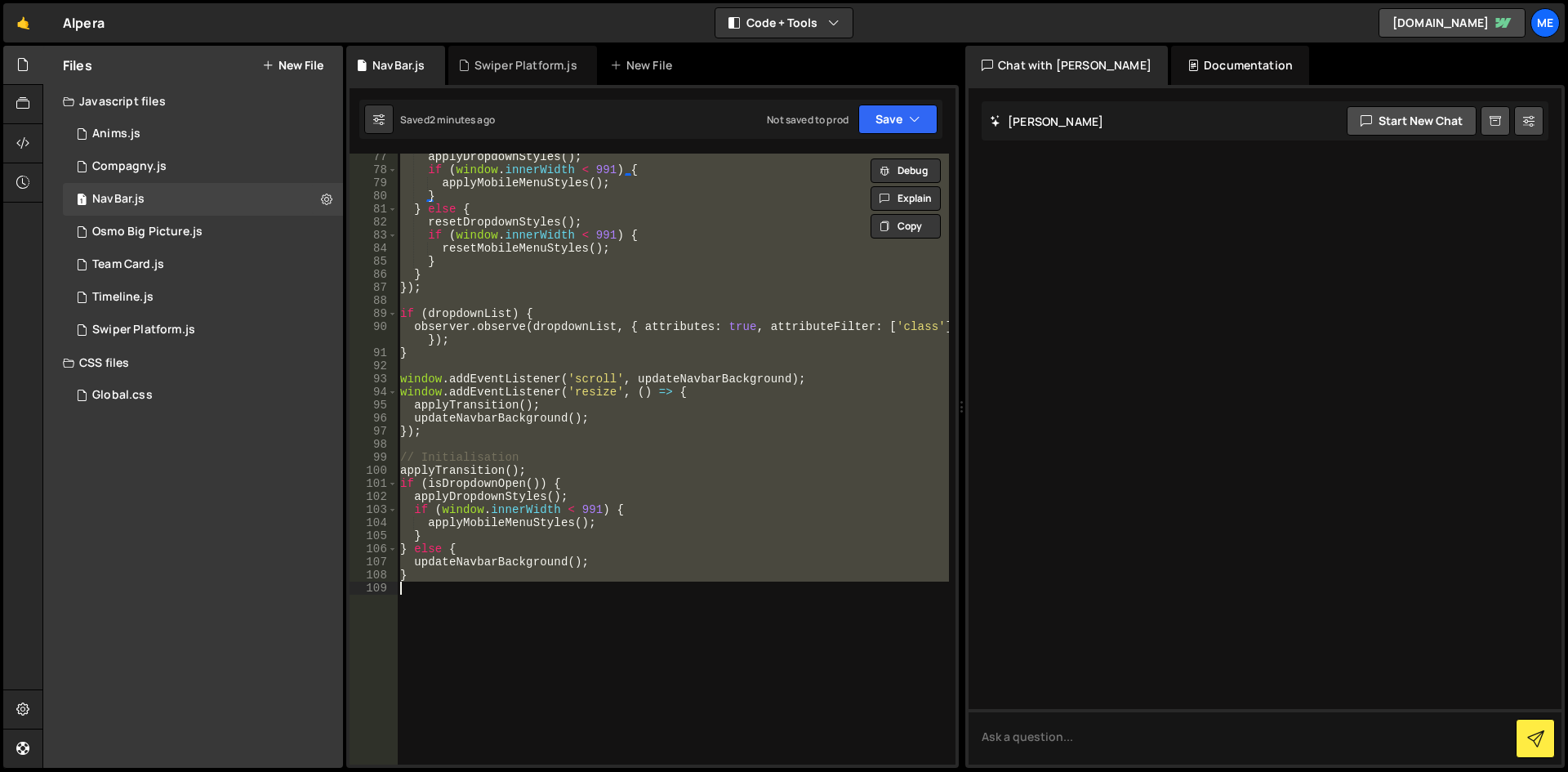
paste textarea
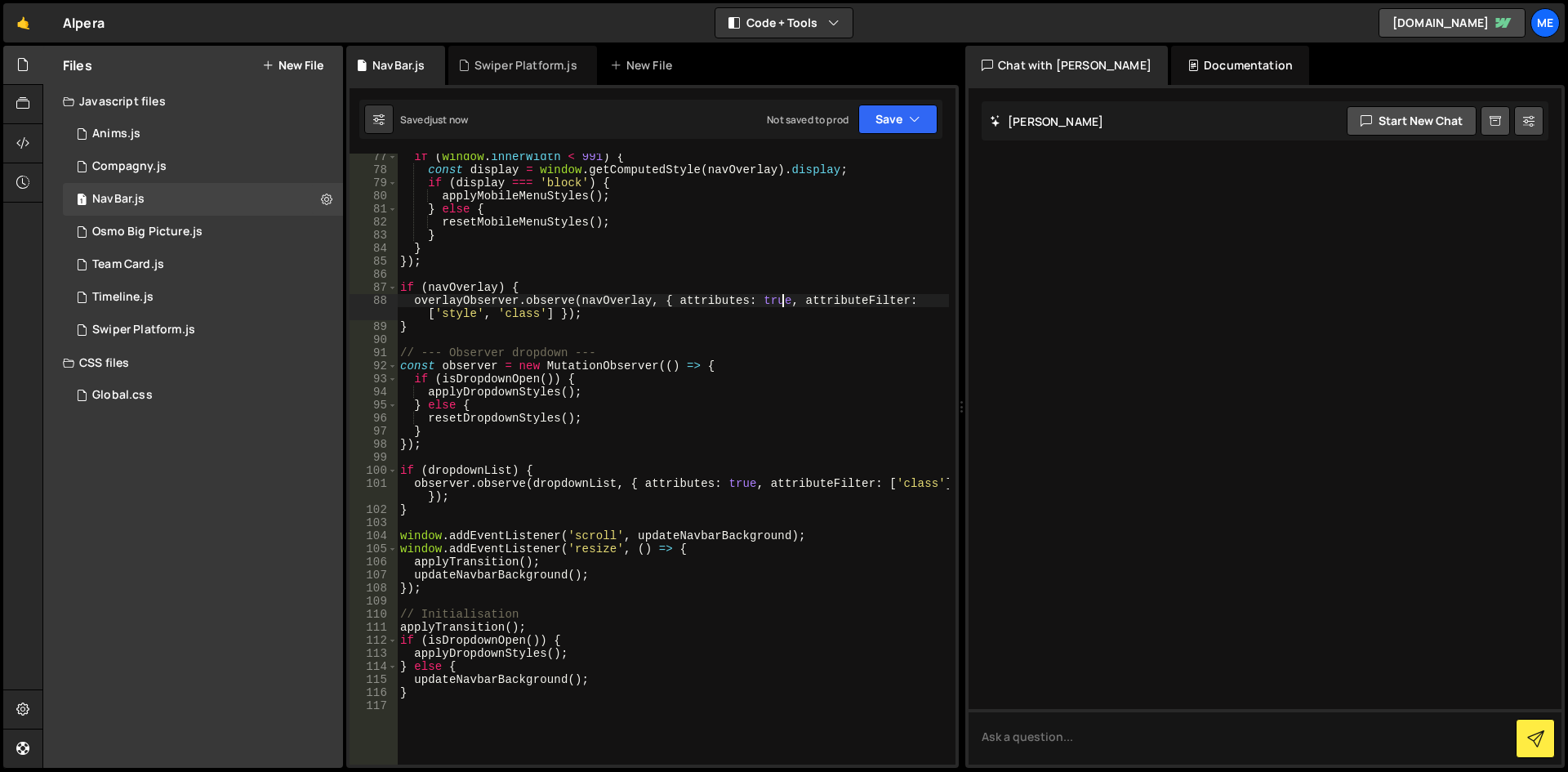
click at [784, 298] on div "if ( window . innerWidth < 991 ) { const display = window . getComputedStyle ( …" at bounding box center [672, 469] width 552 height 638
click at [784, 241] on div "if ( window . innerWidth < 991 ) { const display = window . getComputedStyle ( …" at bounding box center [672, 469] width 552 height 638
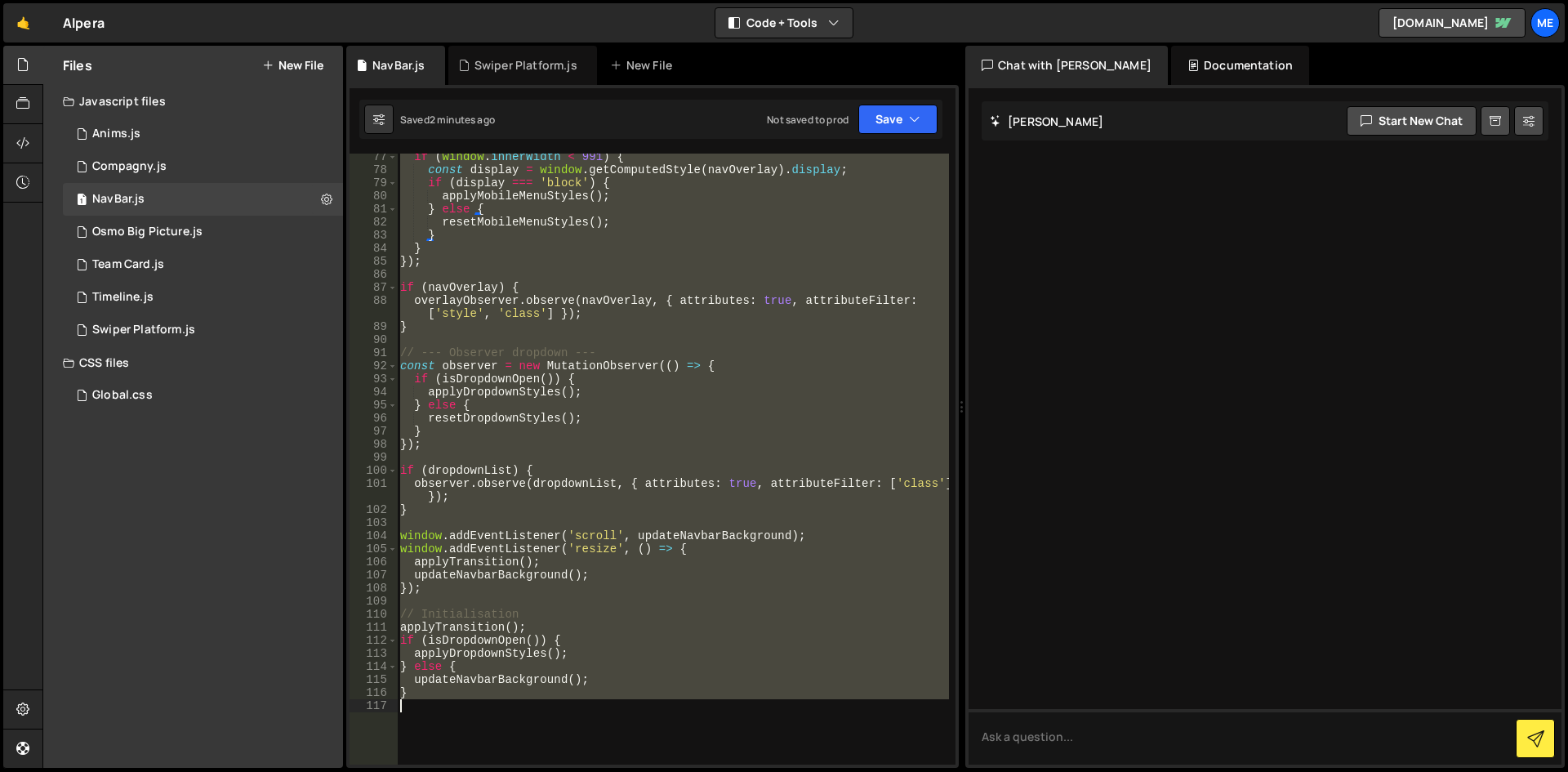
type textarea "}"
paste textarea
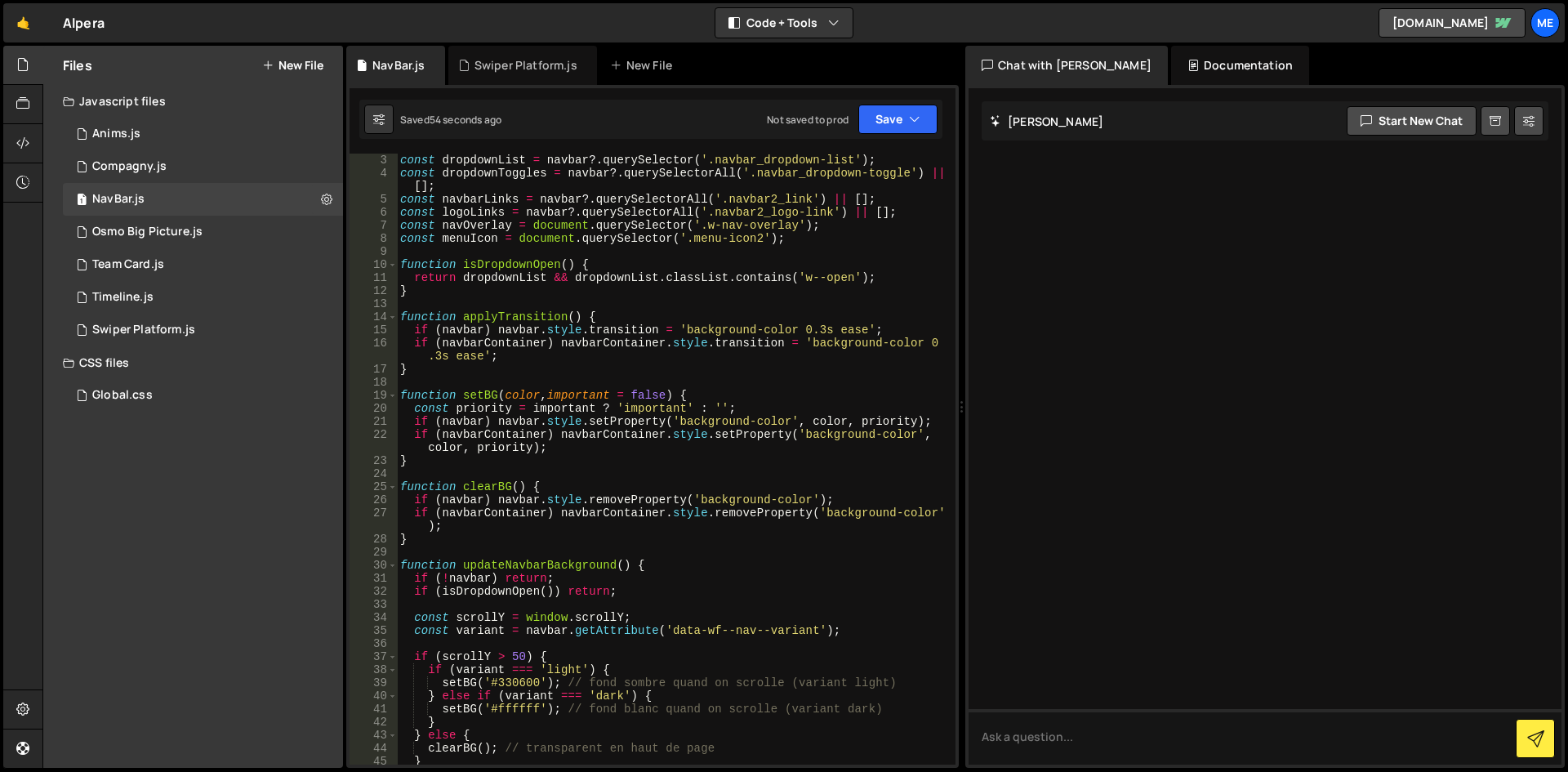
scroll to position [0, 0]
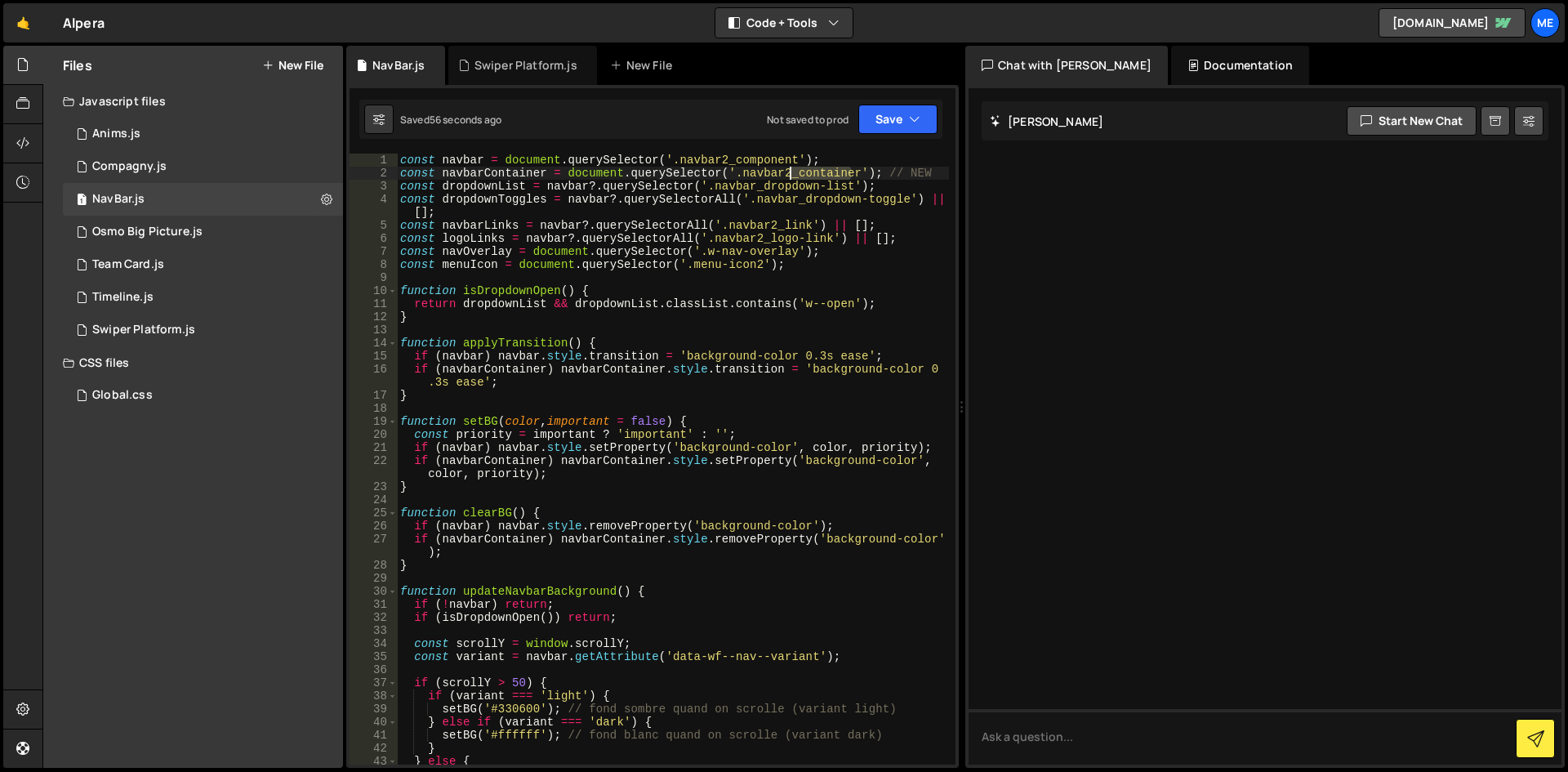
drag, startPoint x: 854, startPoint y: 167, endPoint x: 792, endPoint y: 171, distance: 62.1
click at [792, 171] on div "const navbar = document . querySelector ( '.navbar2_component' ) ; const navbar…" at bounding box center [672, 472] width 552 height 638
click at [716, 213] on div "const navbar = document . querySelector ( '.navbar2_component' ) ; const navbar…" at bounding box center [672, 472] width 552 height 638
type textarea "}"
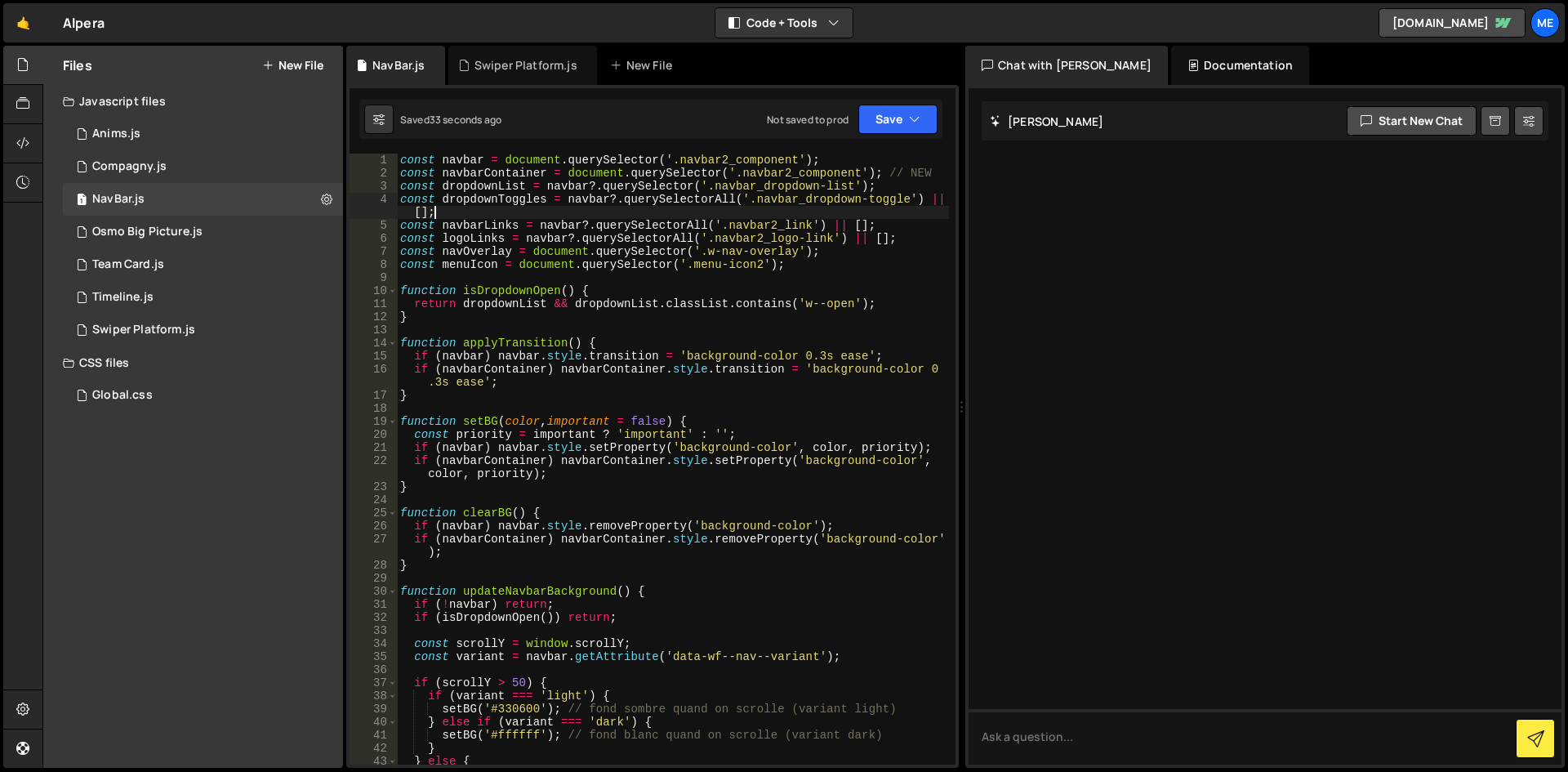
scroll to position [0, 0]
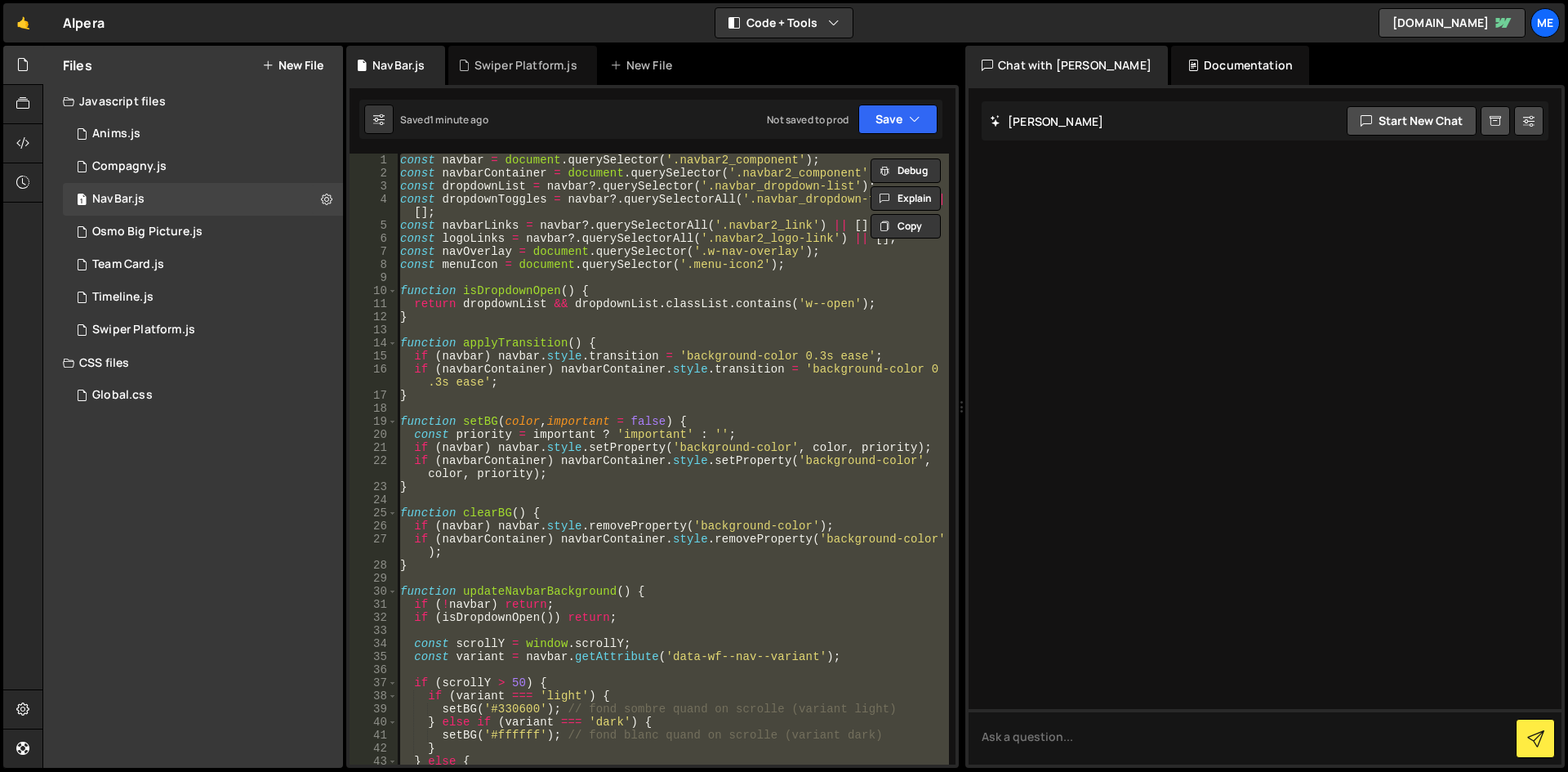
click at [741, 280] on div "const navbar = document . querySelector ( '.navbar2_component' ) ; const navbar…" at bounding box center [672, 459] width 552 height 611
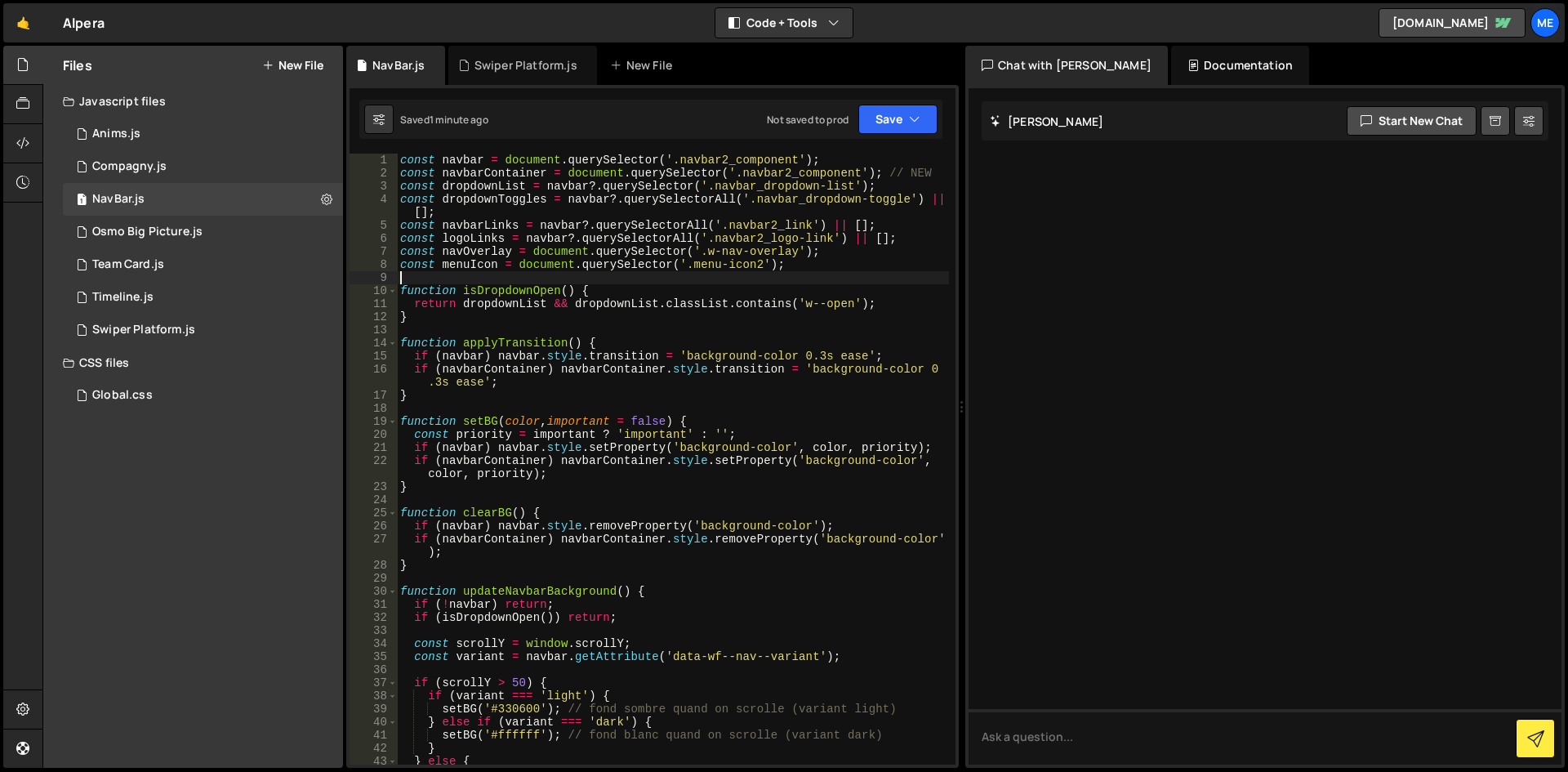
type textarea "}"
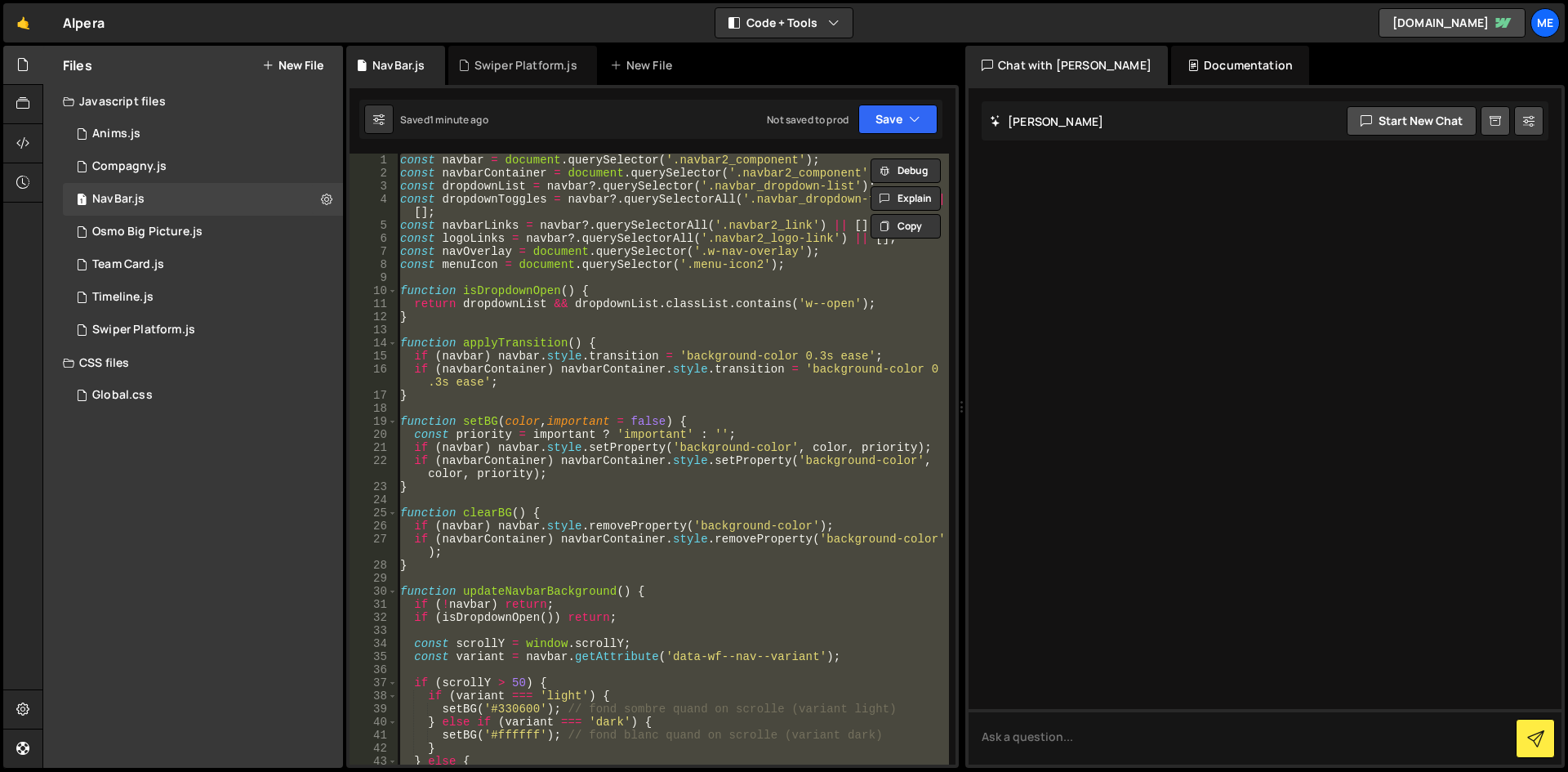
paste textarea
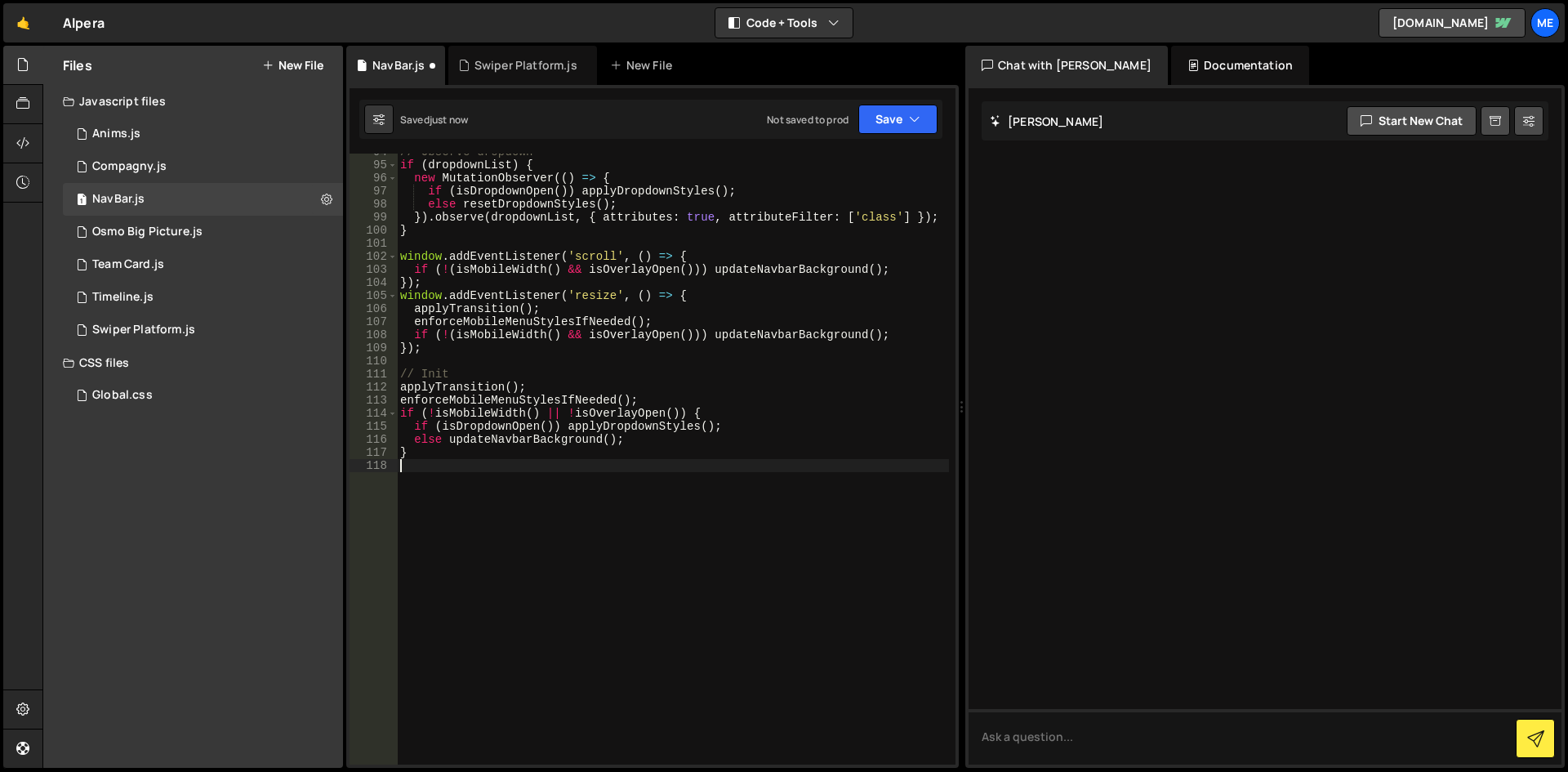
scroll to position [1328, 0]
click at [756, 268] on div "// Observe dropdown if ( dropdownList ) { new MutationObserver (( ) => { if ( i…" at bounding box center [672, 464] width 552 height 638
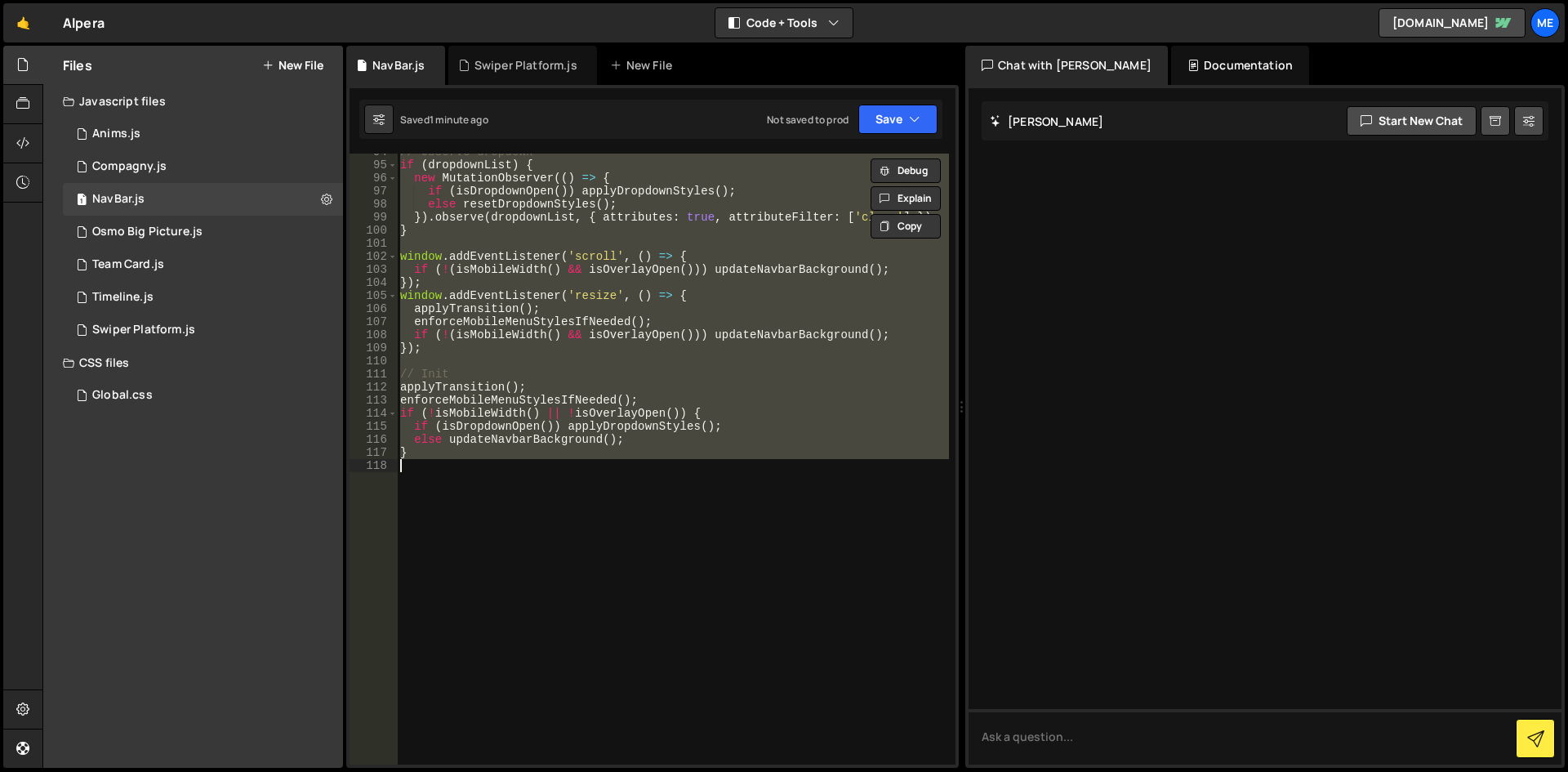
click at [623, 206] on div "// Observe dropdown if ( dropdownList ) { new MutationObserver (( ) => { if ( i…" at bounding box center [672, 459] width 552 height 611
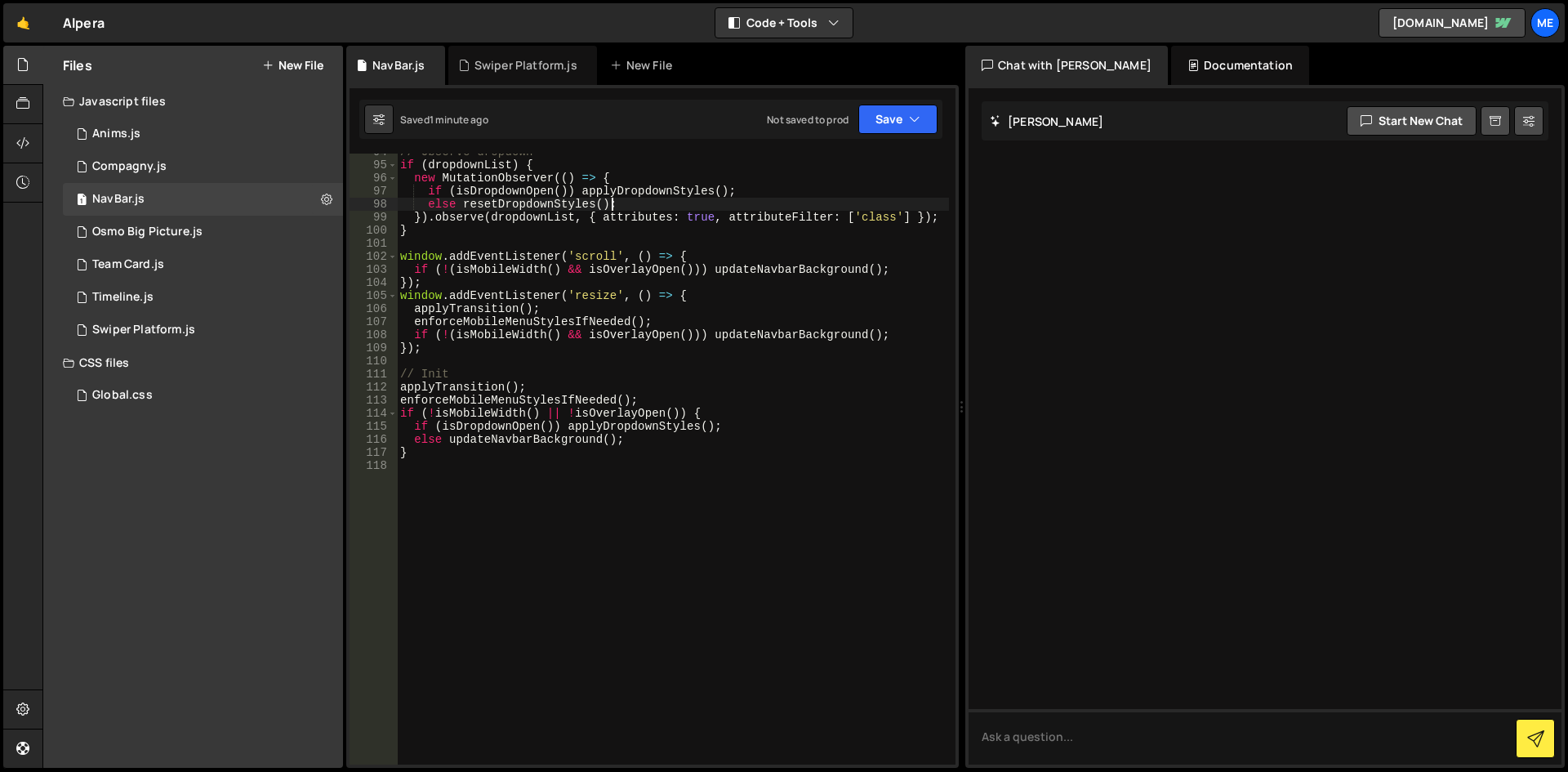
type textarea "}"
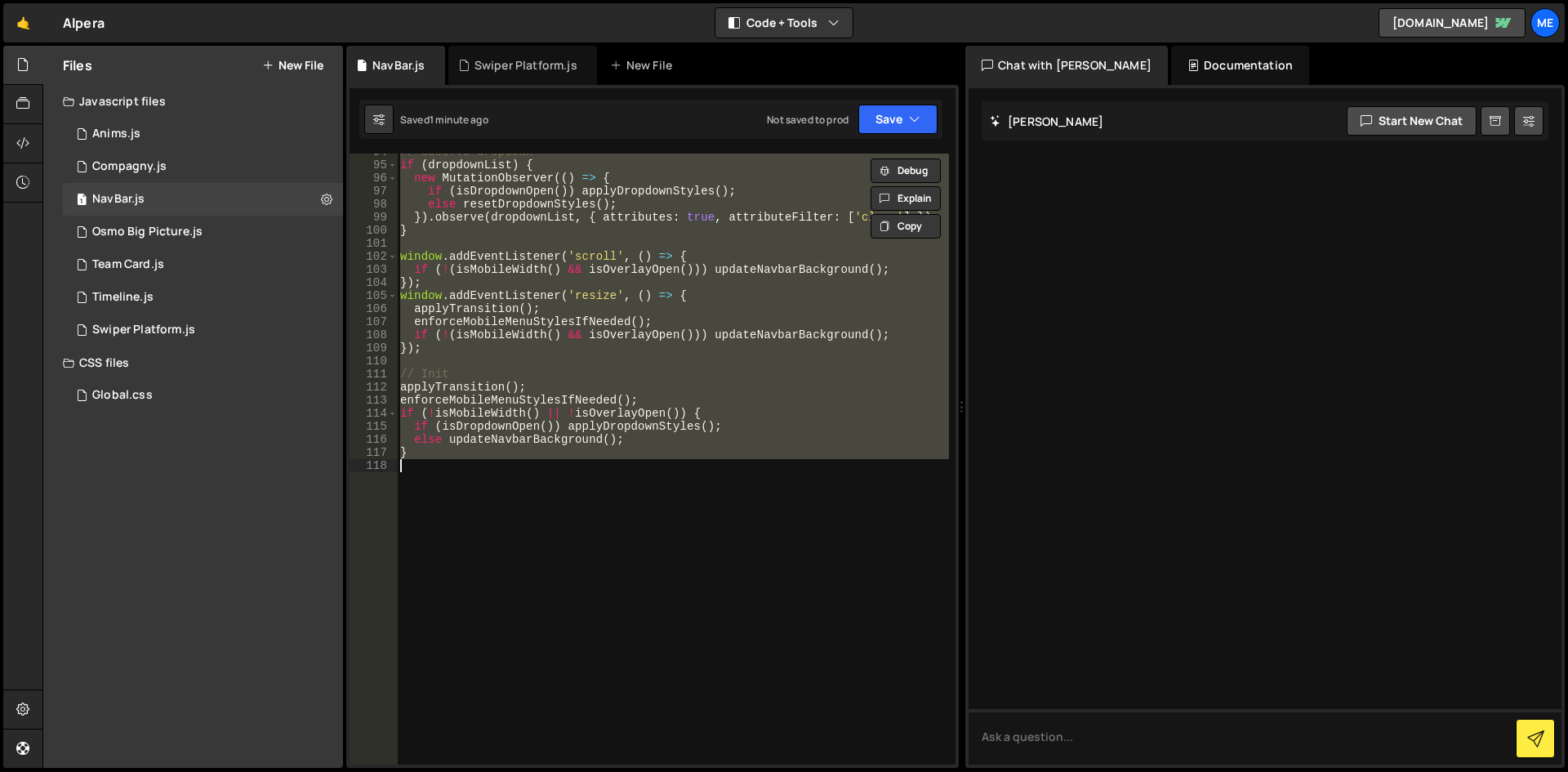
paste textarea
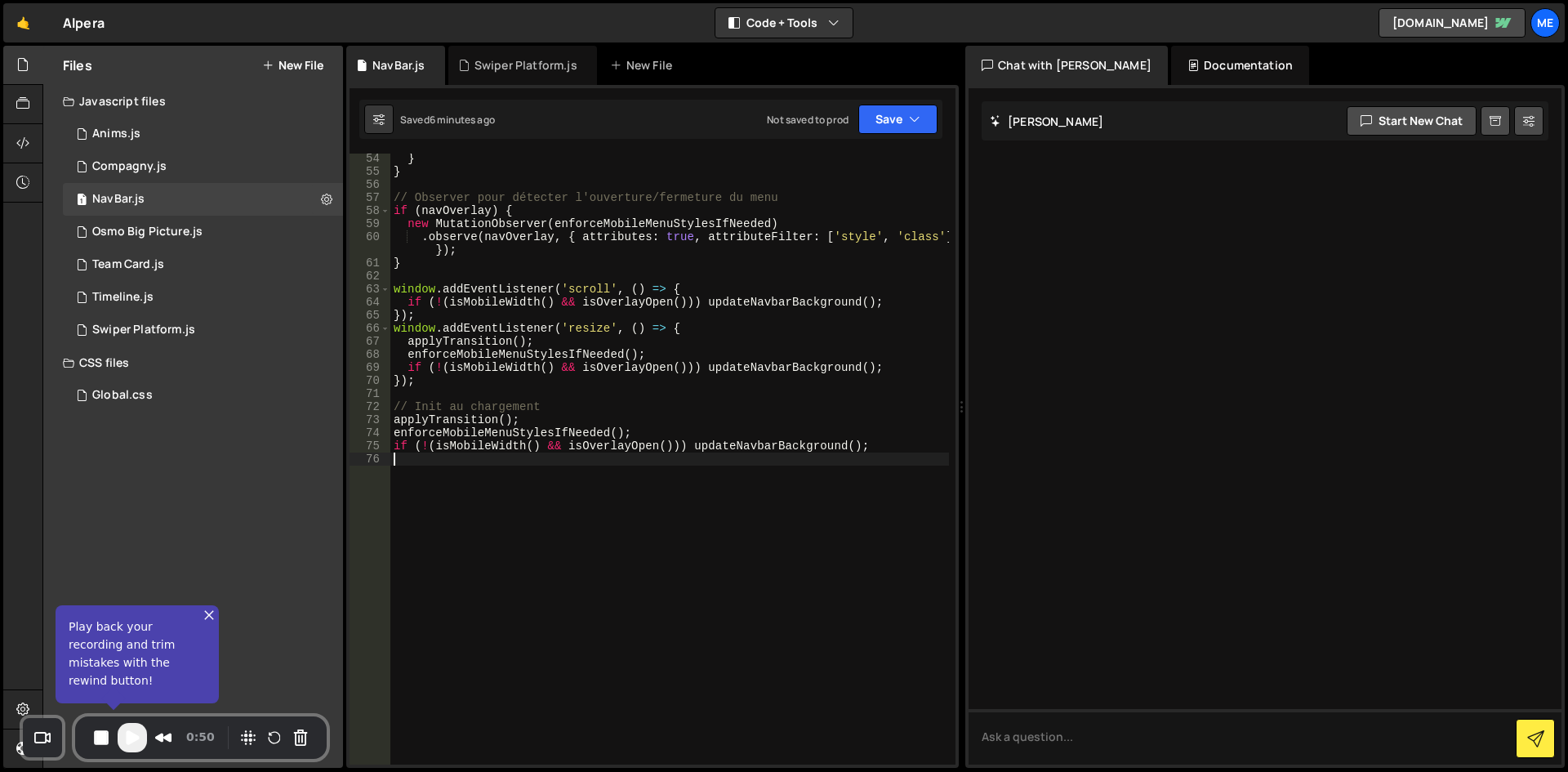
click at [715, 344] on div "} } // Observer pour détecter l'ouverture/fermeture du menu if ( navOverlay ) {…" at bounding box center [670, 471] width 559 height 638
type textarea "if (!(isMobileWidth() && isOverlayOpen())) updateNavbarBackground();"
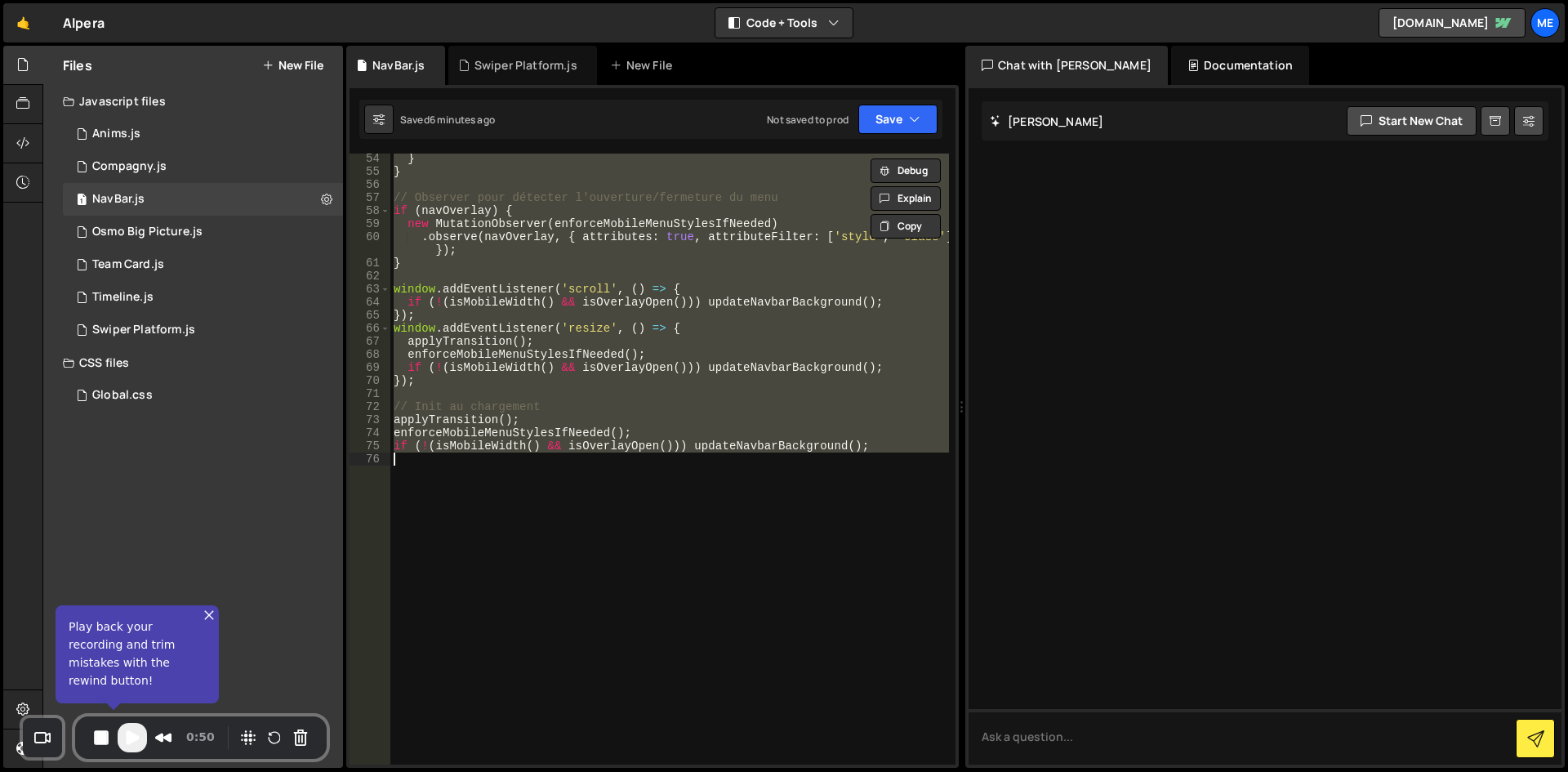
paste textarea
